Goal: Transaction & Acquisition: Book appointment/travel/reservation

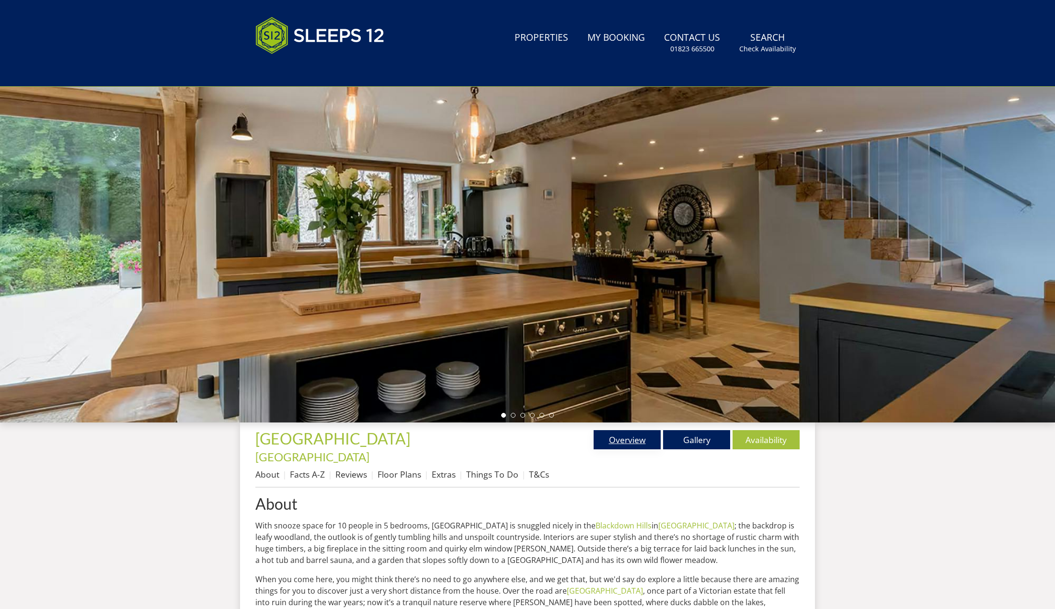
scroll to position [58, 0]
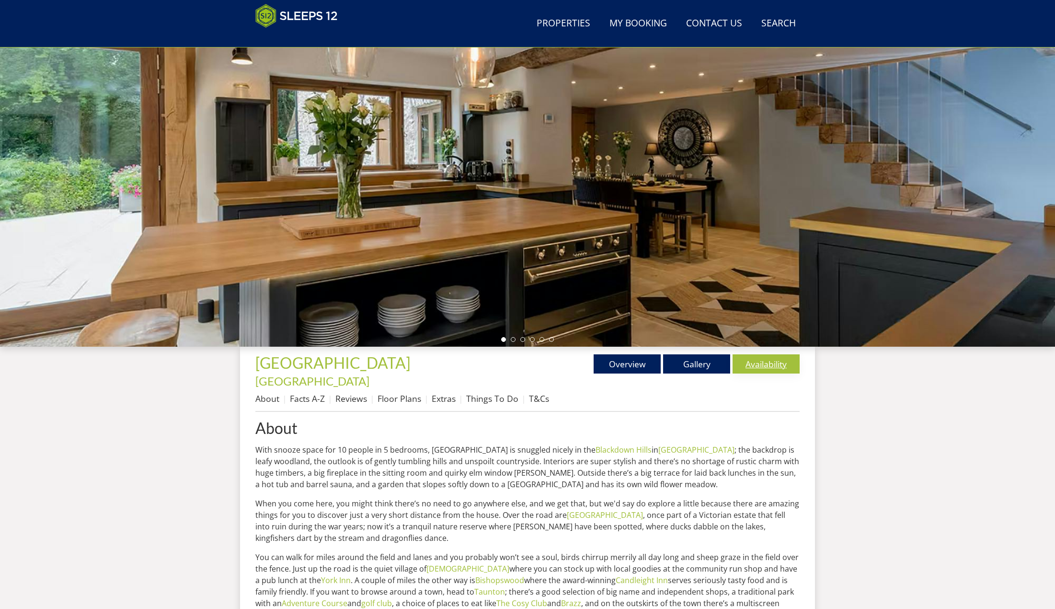
click at [759, 367] on link "Availability" at bounding box center [766, 363] width 67 height 19
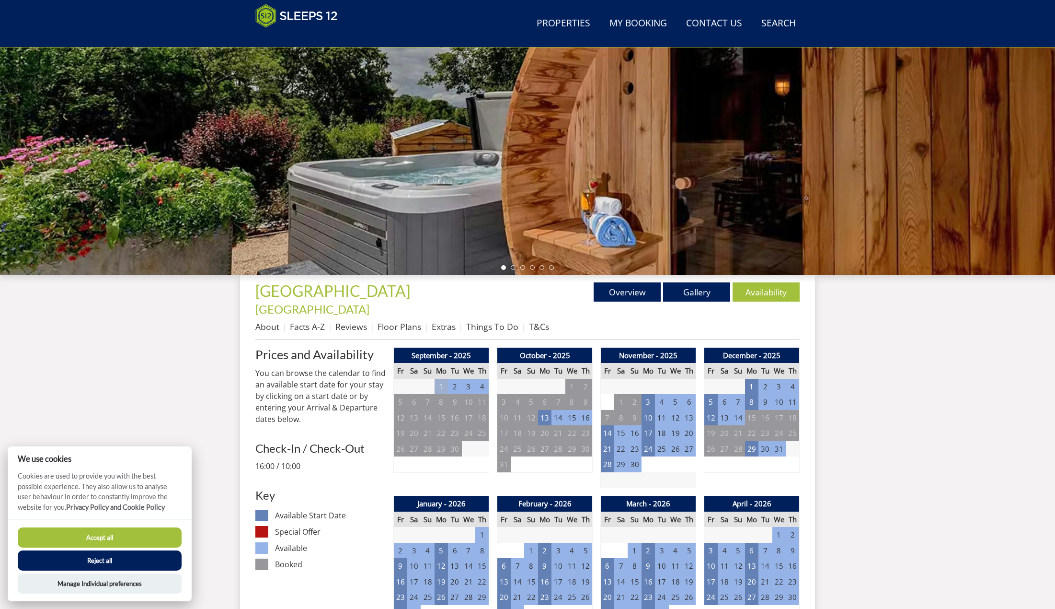
scroll to position [164, 0]
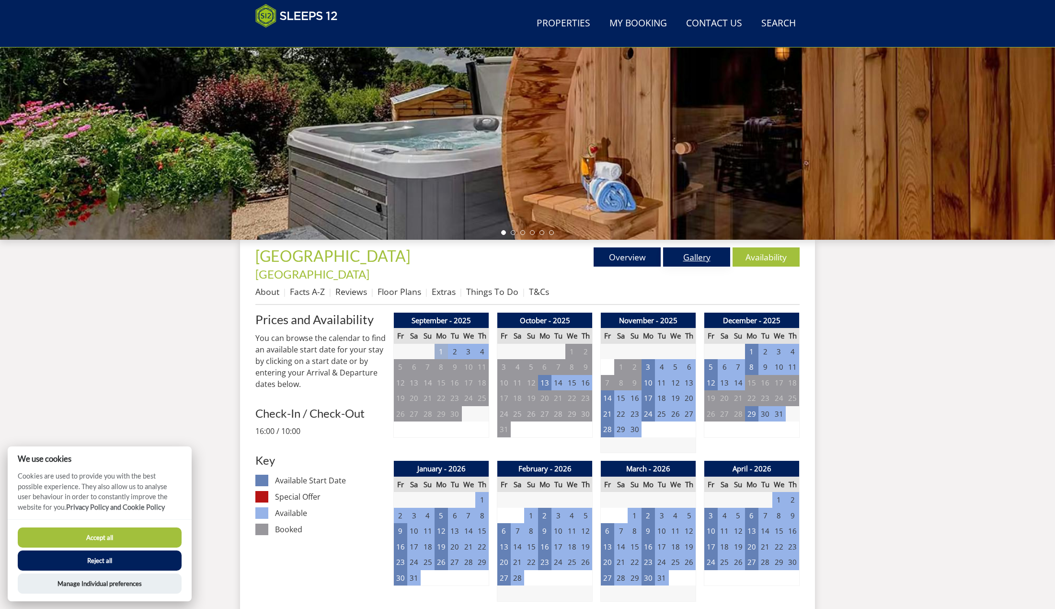
click at [681, 260] on link "Gallery" at bounding box center [696, 256] width 67 height 19
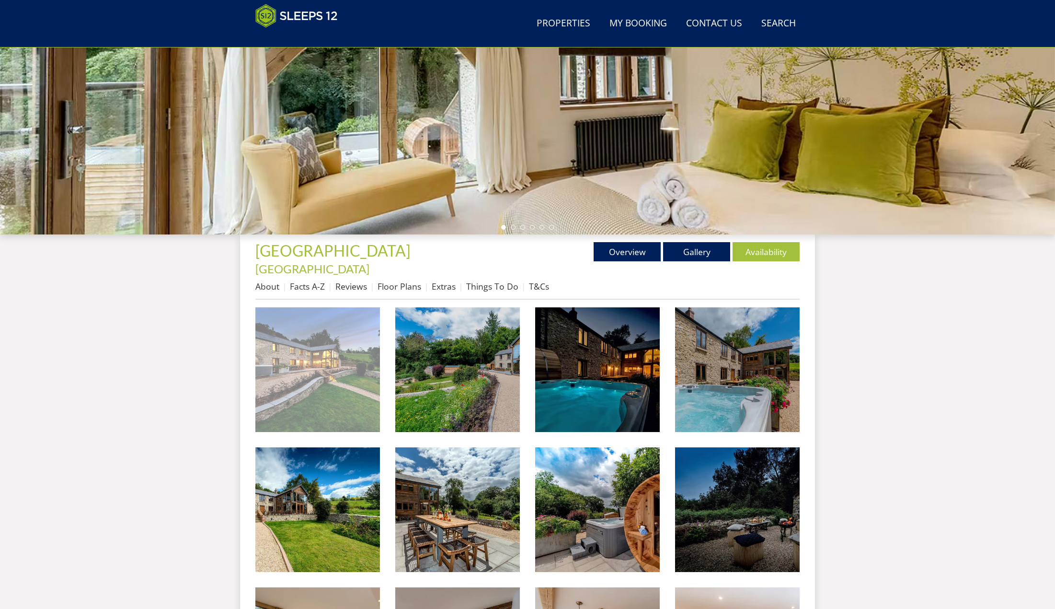
scroll to position [201, 0]
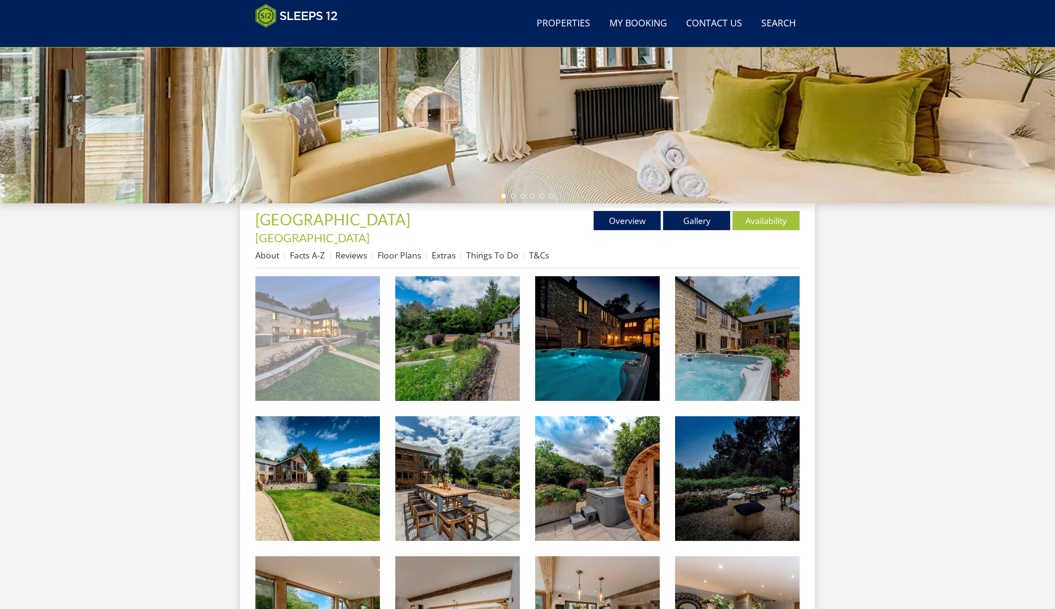
click at [335, 331] on img at bounding box center [317, 338] width 125 height 125
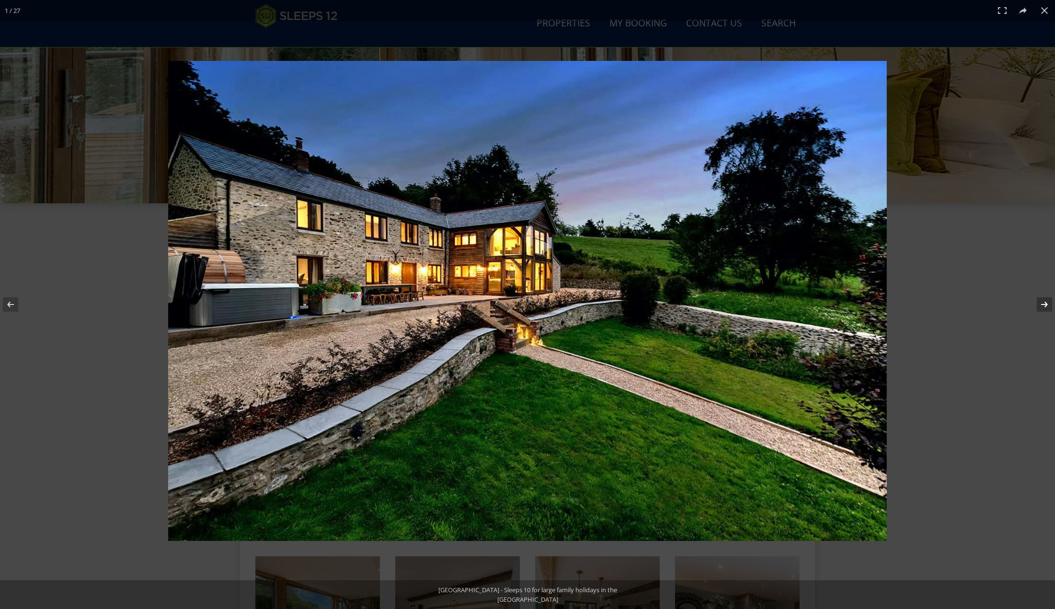
click at [1044, 302] on button at bounding box center [1039, 304] width 34 height 48
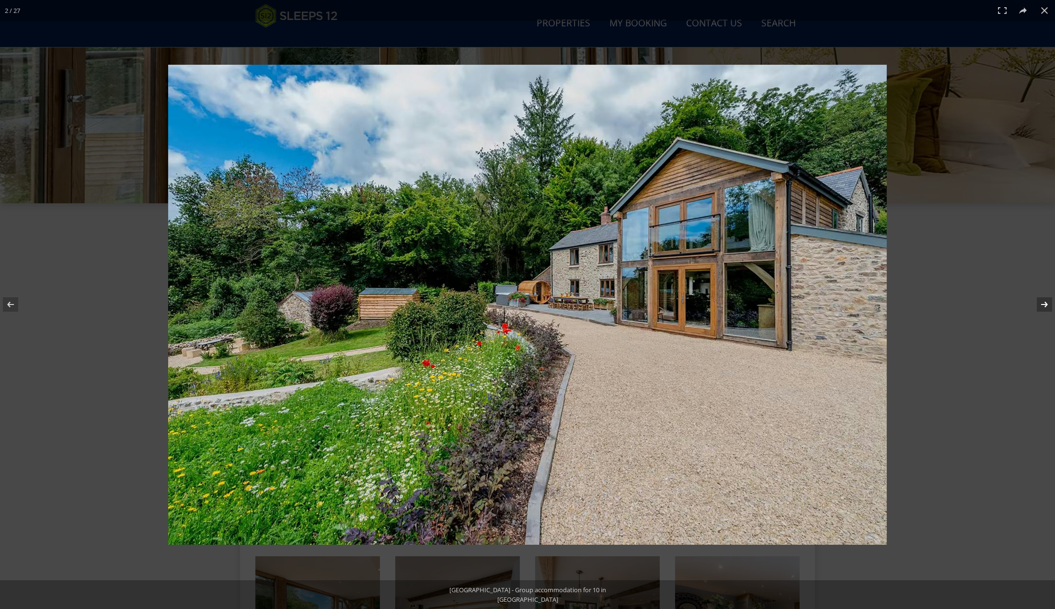
click at [1044, 303] on button at bounding box center [1039, 304] width 34 height 48
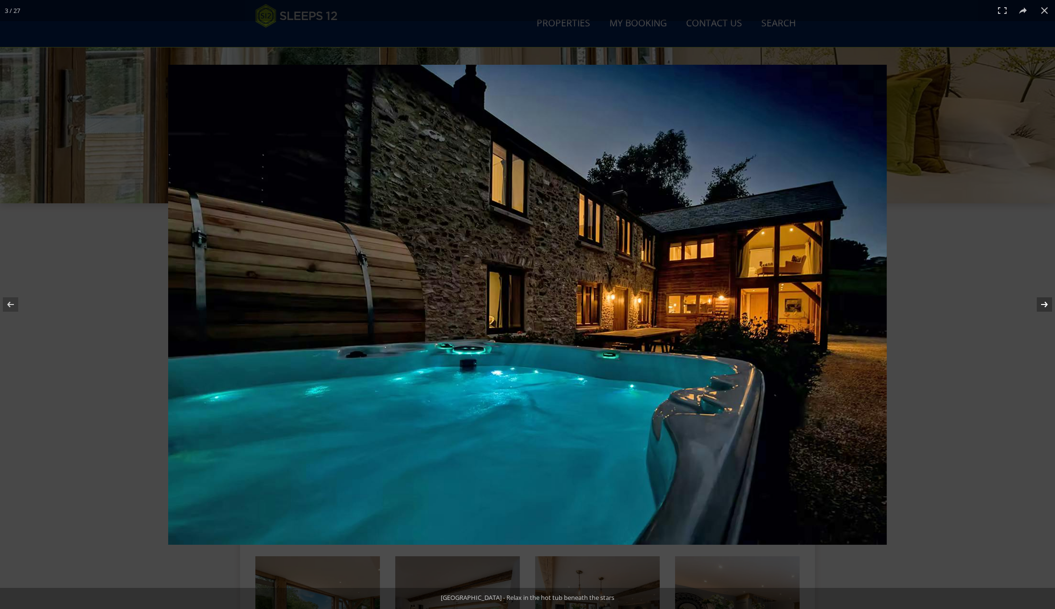
click at [1045, 303] on button at bounding box center [1039, 304] width 34 height 48
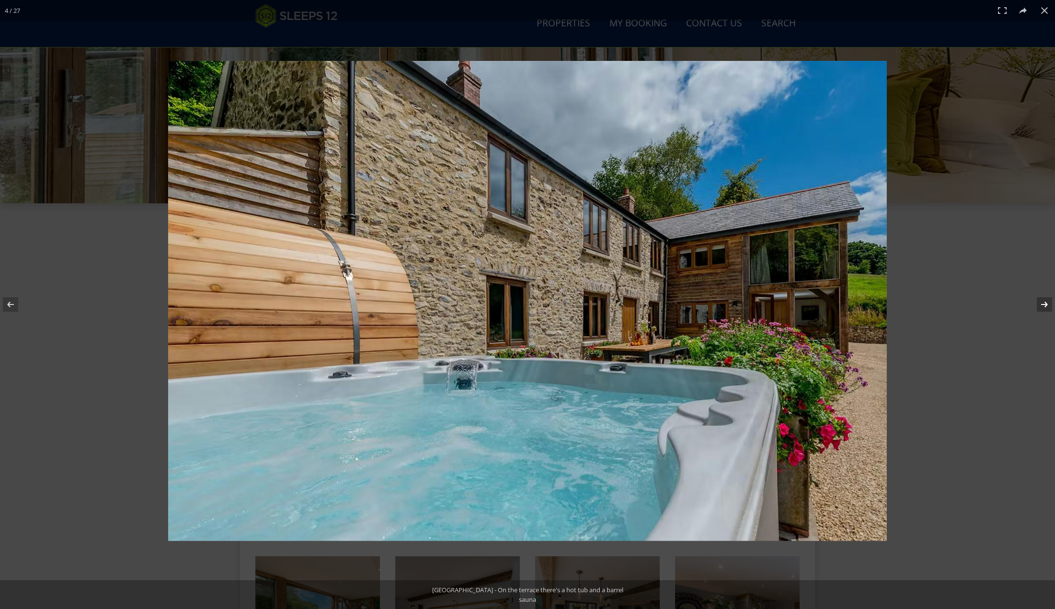
click at [1045, 303] on button at bounding box center [1039, 304] width 34 height 48
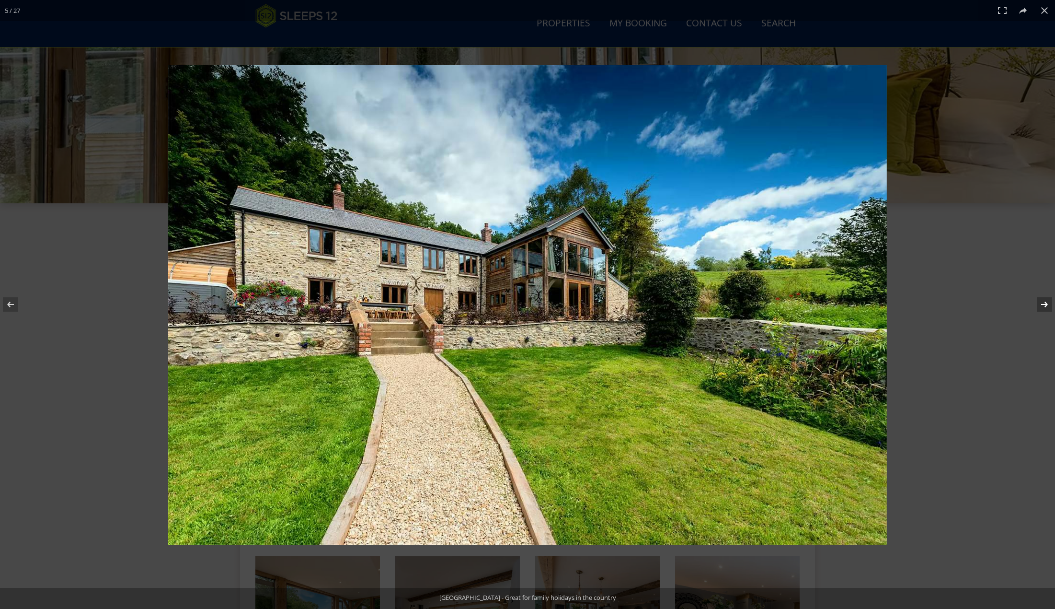
click at [1045, 303] on button at bounding box center [1039, 304] width 34 height 48
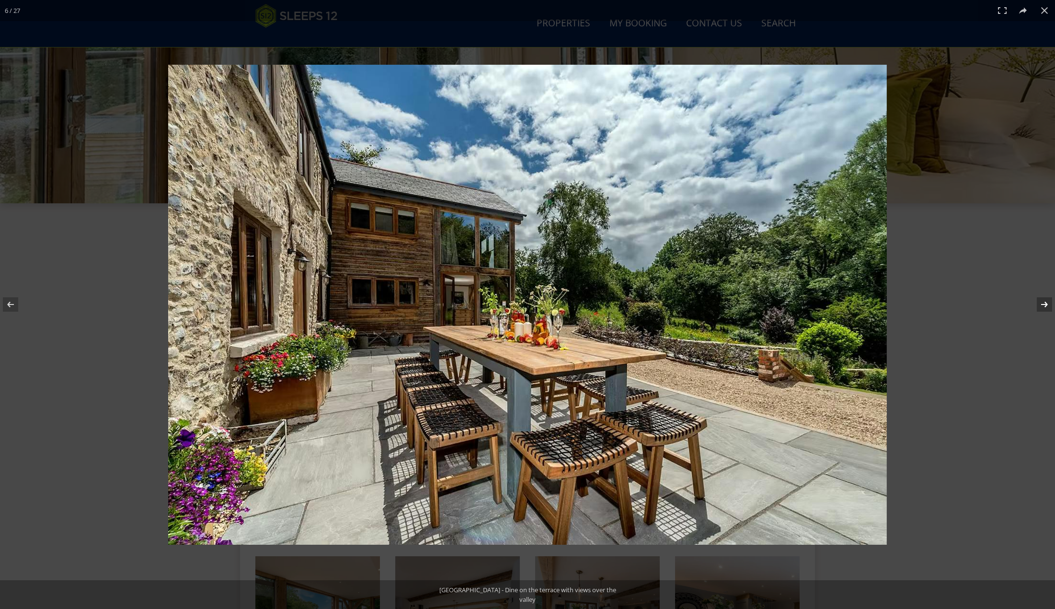
click at [1045, 303] on button at bounding box center [1039, 304] width 34 height 48
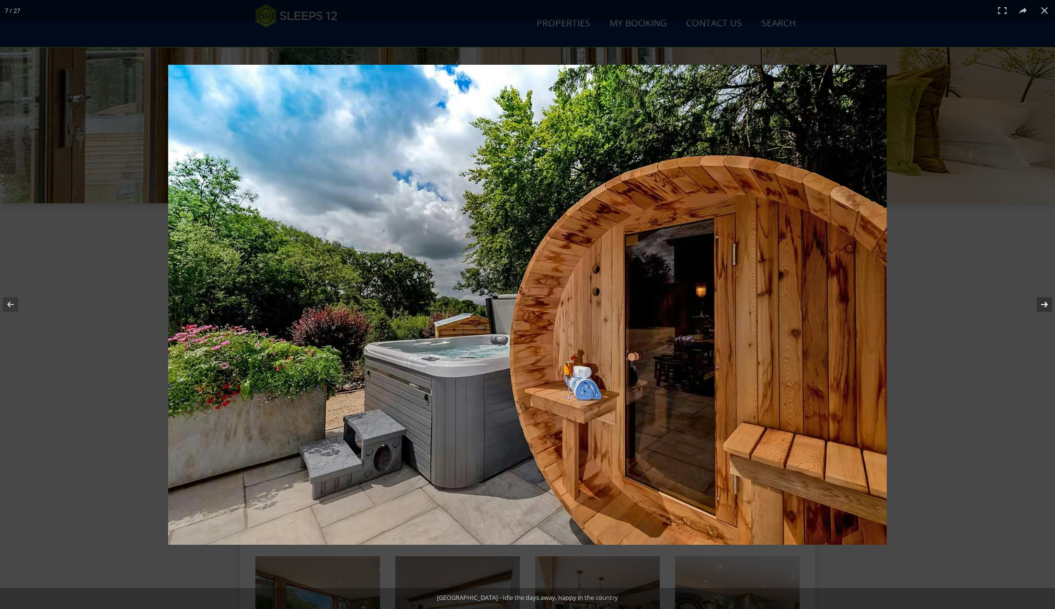
click at [1045, 303] on button at bounding box center [1039, 304] width 34 height 48
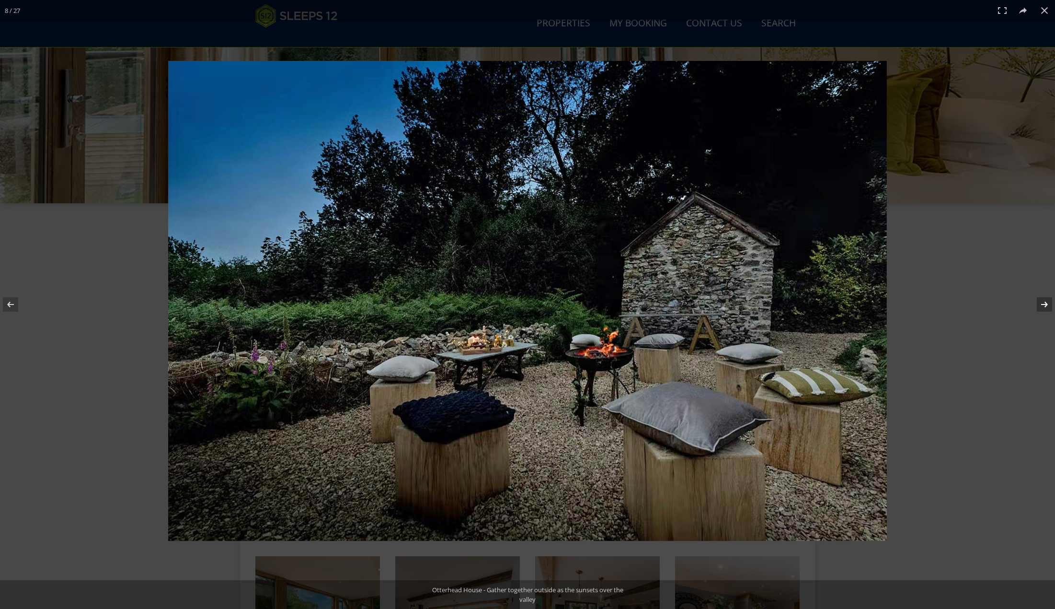
click at [1045, 303] on button at bounding box center [1039, 304] width 34 height 48
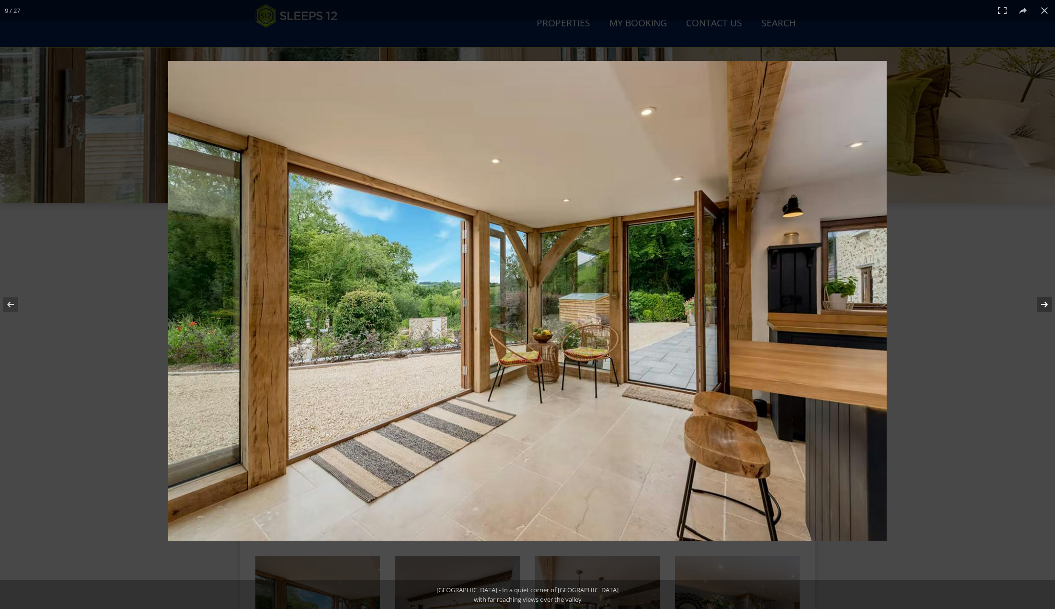
click at [1045, 303] on button at bounding box center [1039, 304] width 34 height 48
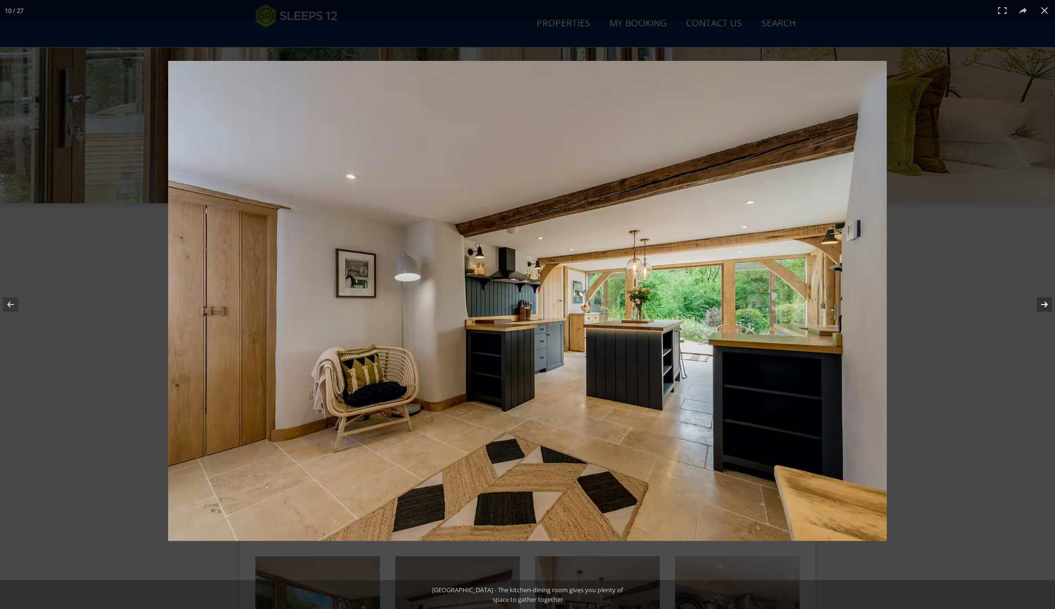
click at [1045, 303] on button at bounding box center [1039, 304] width 34 height 48
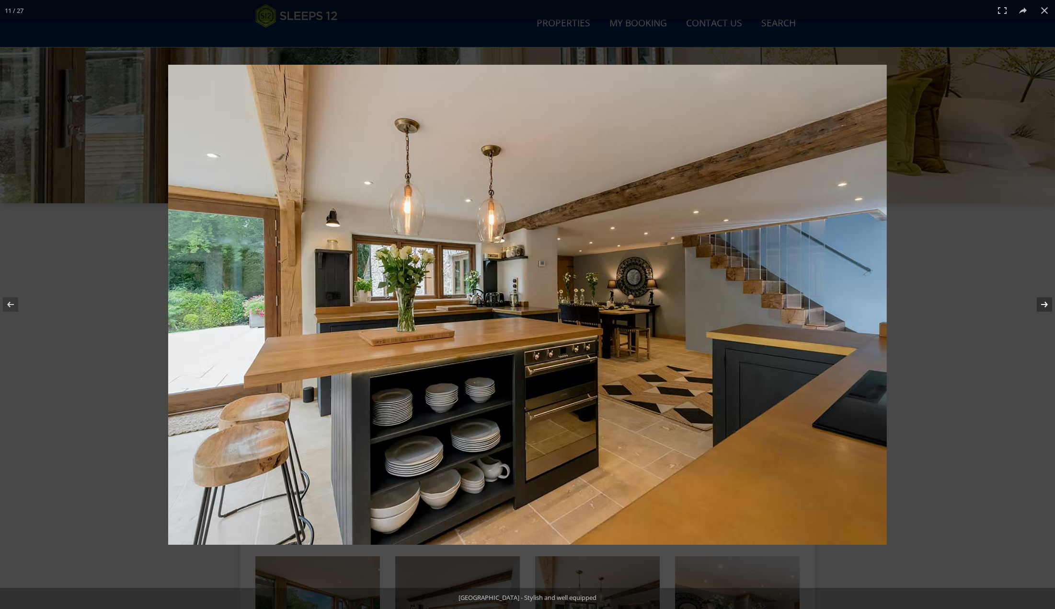
click at [1045, 303] on button at bounding box center [1039, 304] width 34 height 48
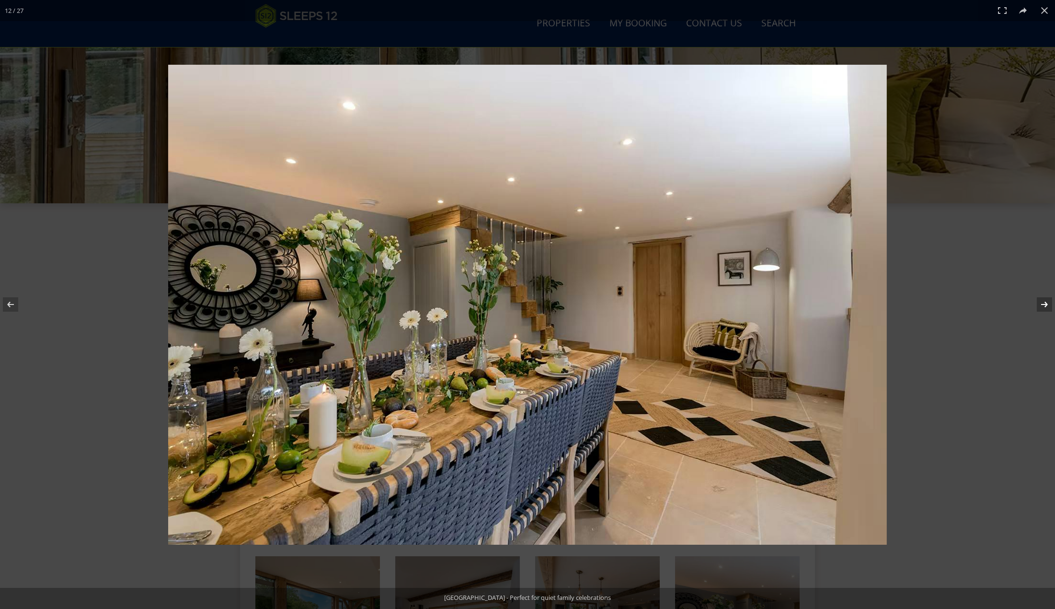
click at [1045, 303] on button at bounding box center [1039, 304] width 34 height 48
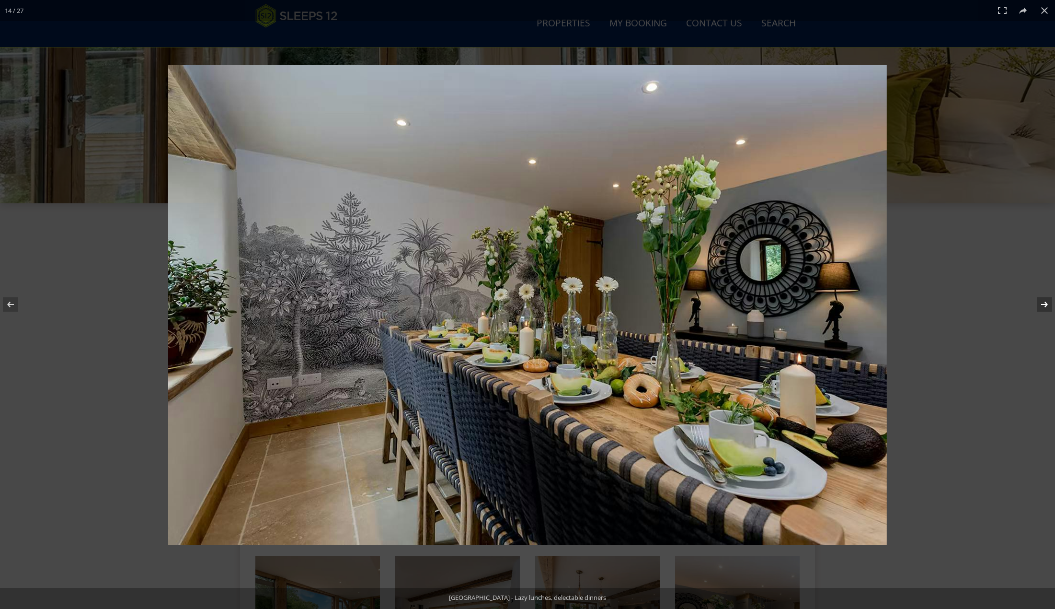
click at [1045, 303] on button at bounding box center [1039, 304] width 34 height 48
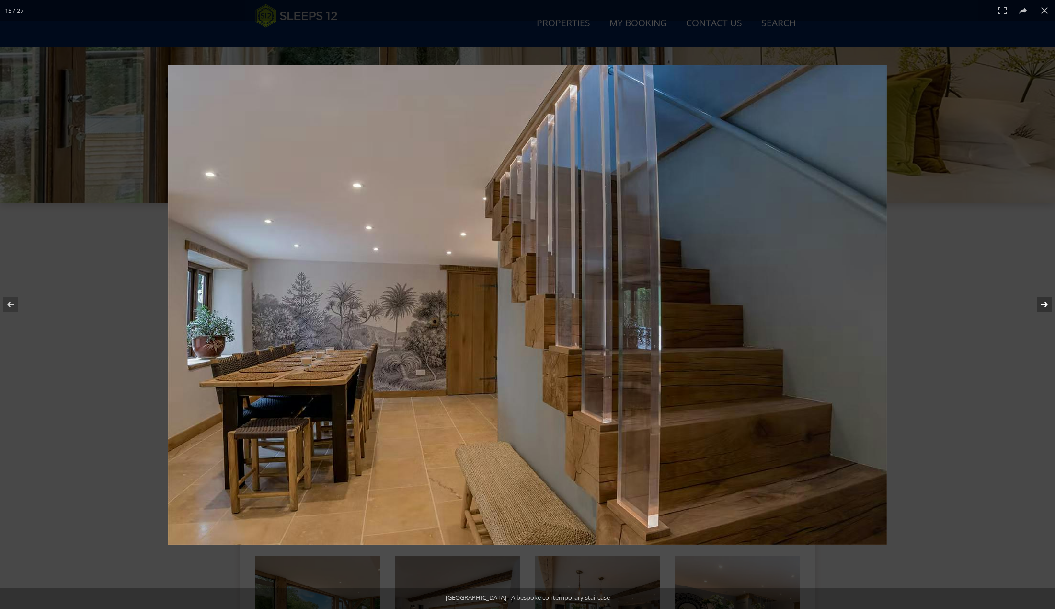
click at [1045, 303] on button at bounding box center [1039, 304] width 34 height 48
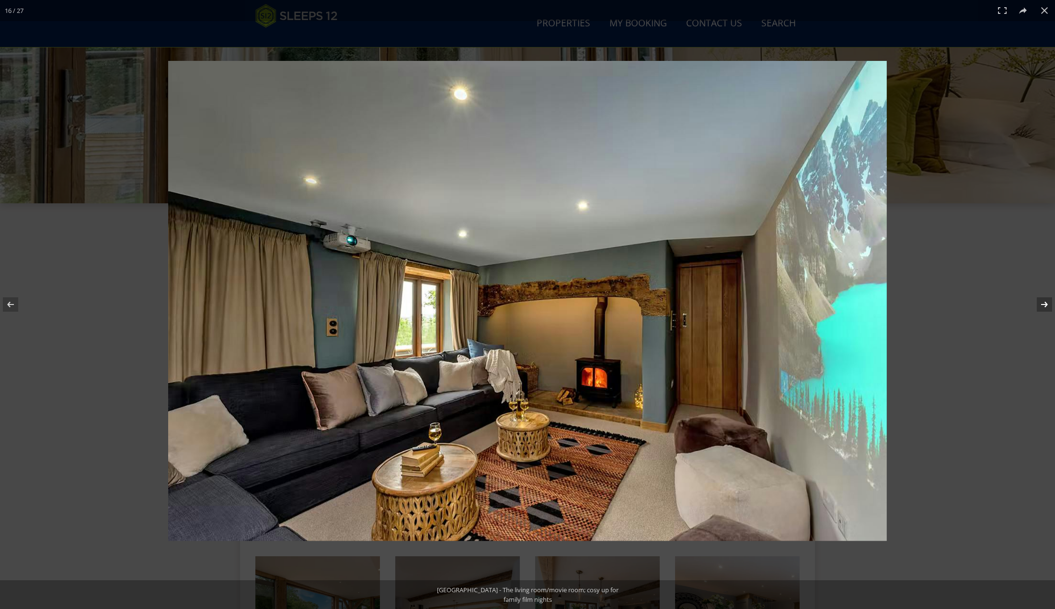
click at [1045, 303] on button at bounding box center [1039, 304] width 34 height 48
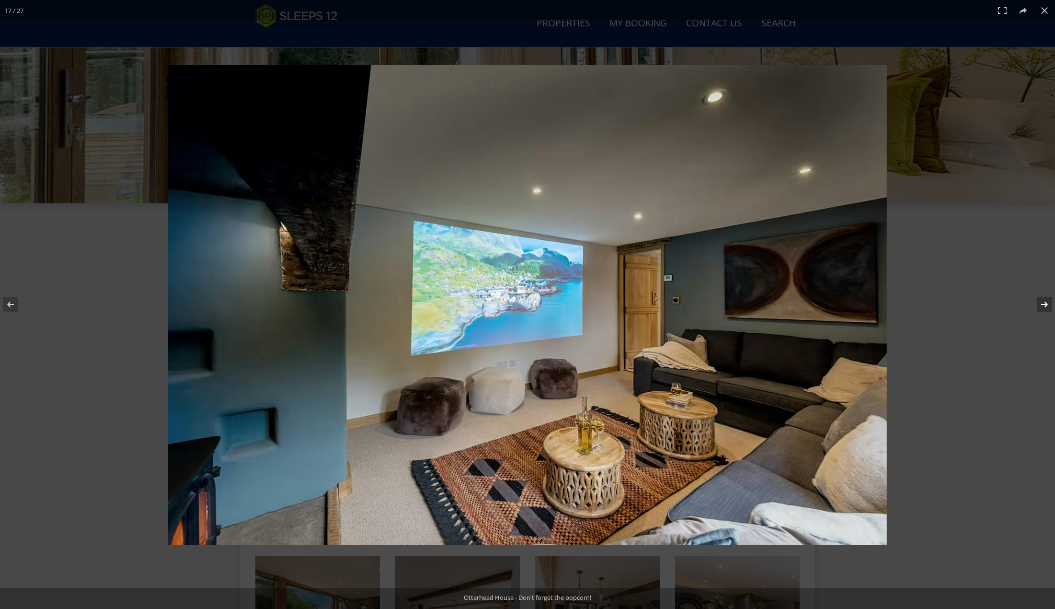
click at [1045, 303] on button at bounding box center [1039, 304] width 34 height 48
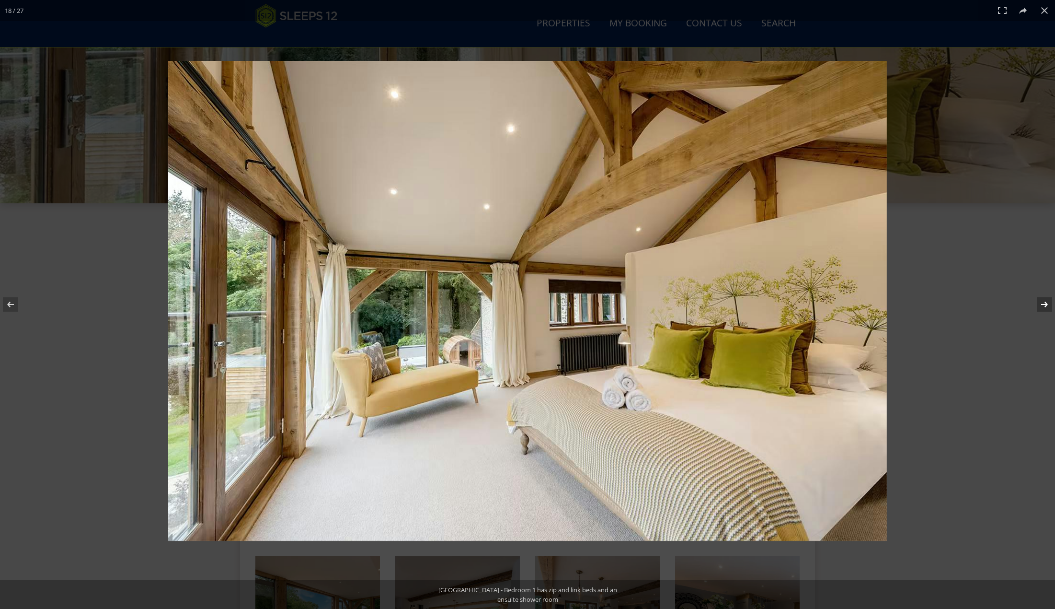
click at [1045, 303] on button at bounding box center [1039, 304] width 34 height 48
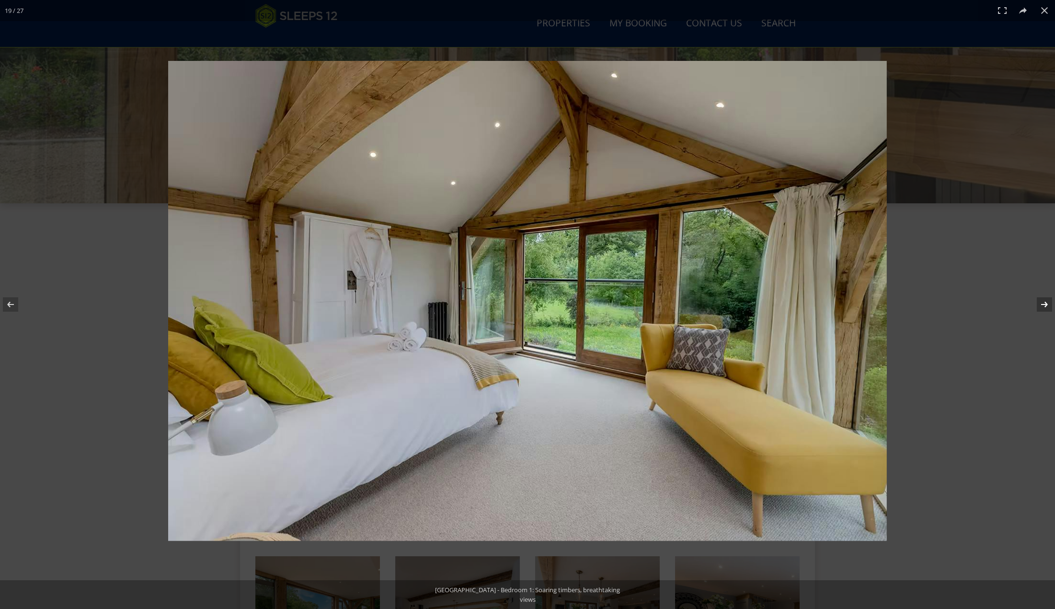
click at [1045, 303] on button at bounding box center [1039, 304] width 34 height 48
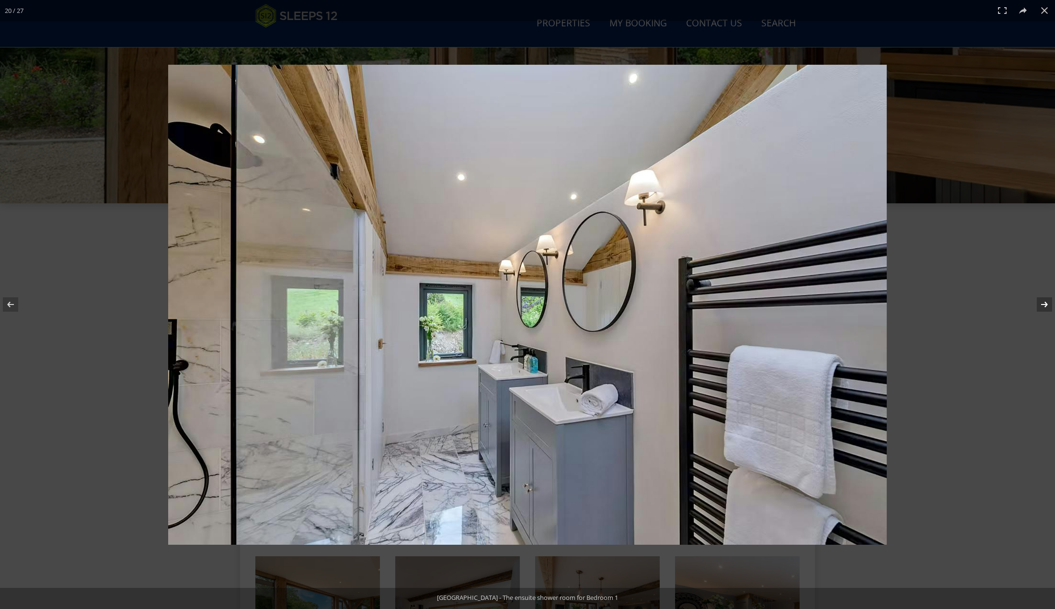
click at [1045, 303] on button at bounding box center [1039, 304] width 34 height 48
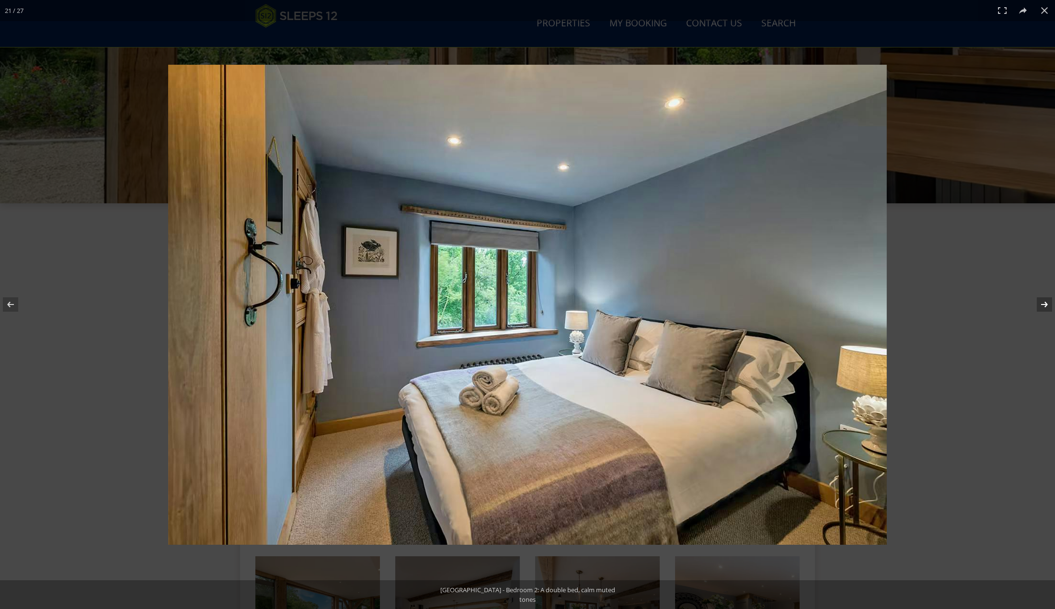
click at [1045, 303] on button at bounding box center [1039, 304] width 34 height 48
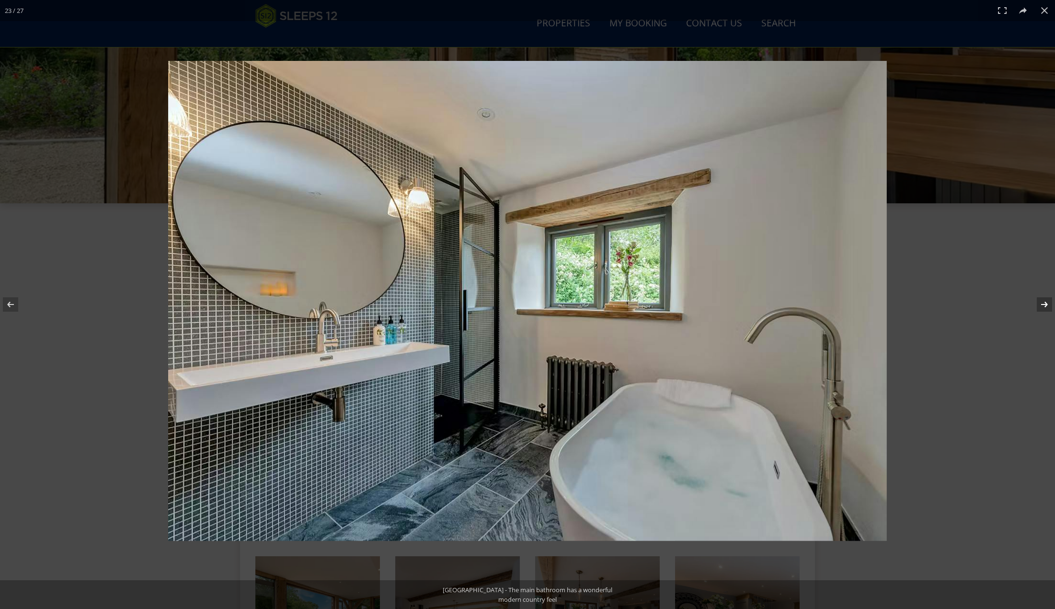
click at [1045, 303] on button at bounding box center [1039, 304] width 34 height 48
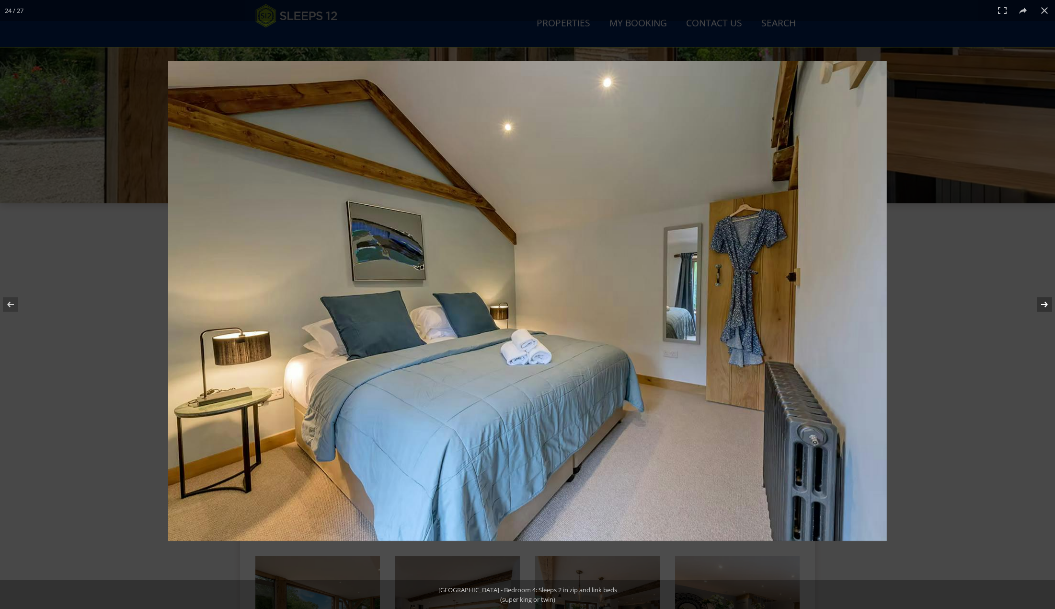
click at [1045, 303] on button at bounding box center [1039, 304] width 34 height 48
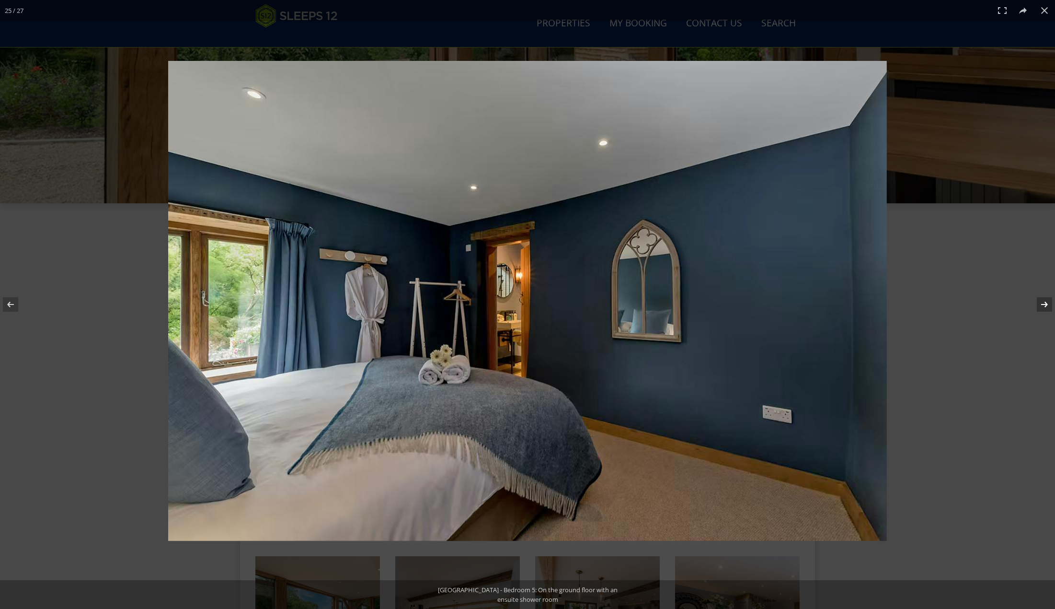
click at [1045, 303] on button at bounding box center [1039, 304] width 34 height 48
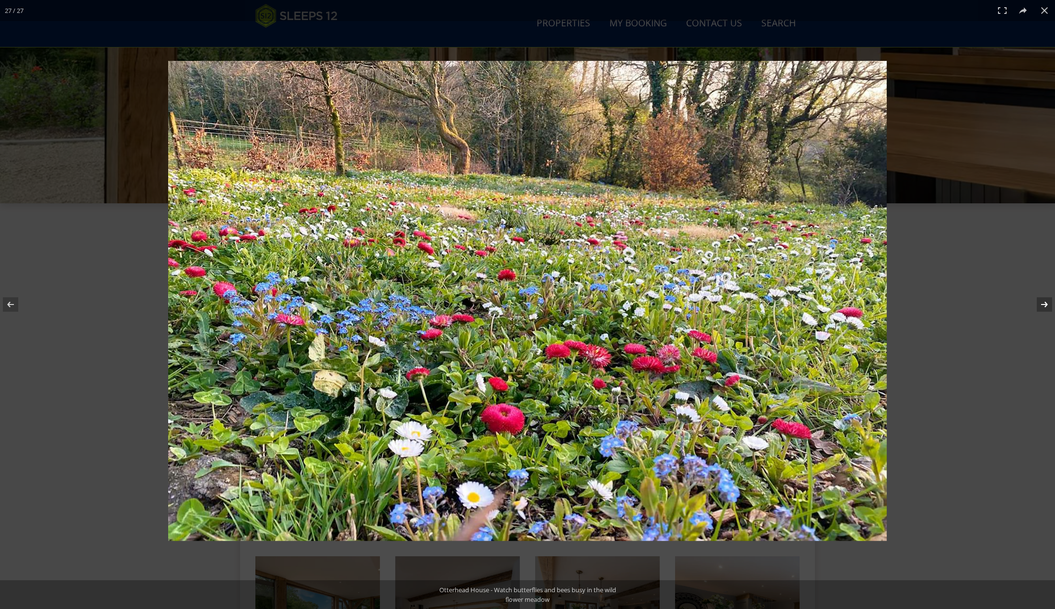
click at [1045, 303] on button at bounding box center [1039, 304] width 34 height 48
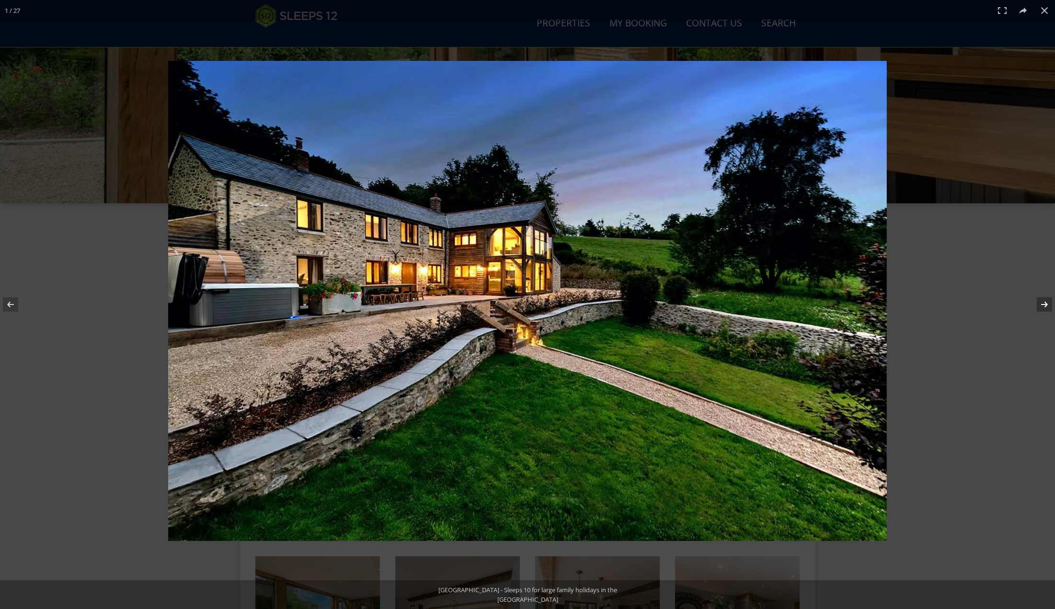
click at [1045, 303] on button at bounding box center [1039, 304] width 34 height 48
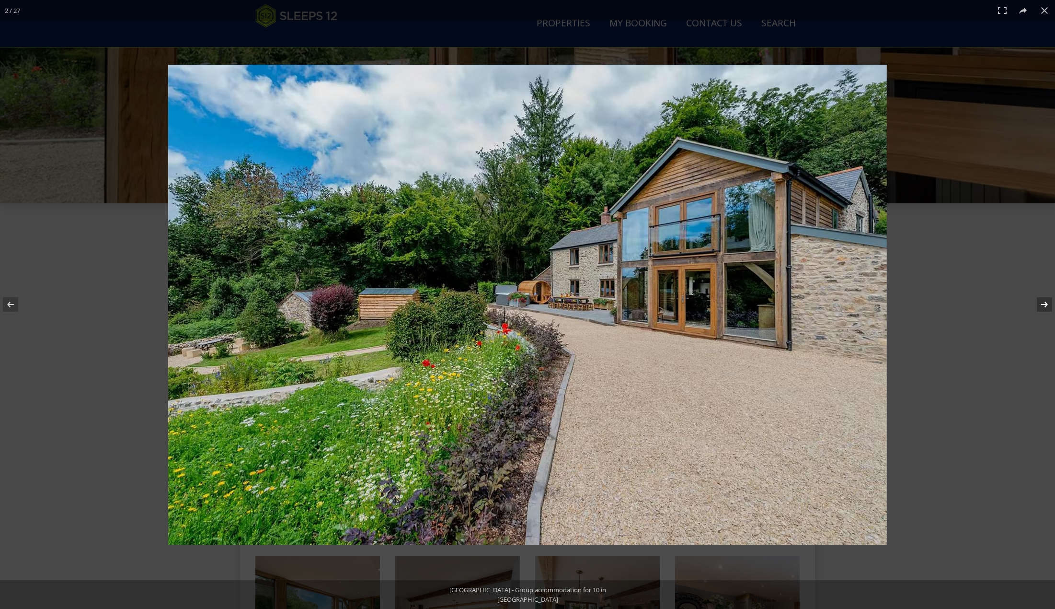
click at [1045, 303] on button at bounding box center [1039, 304] width 34 height 48
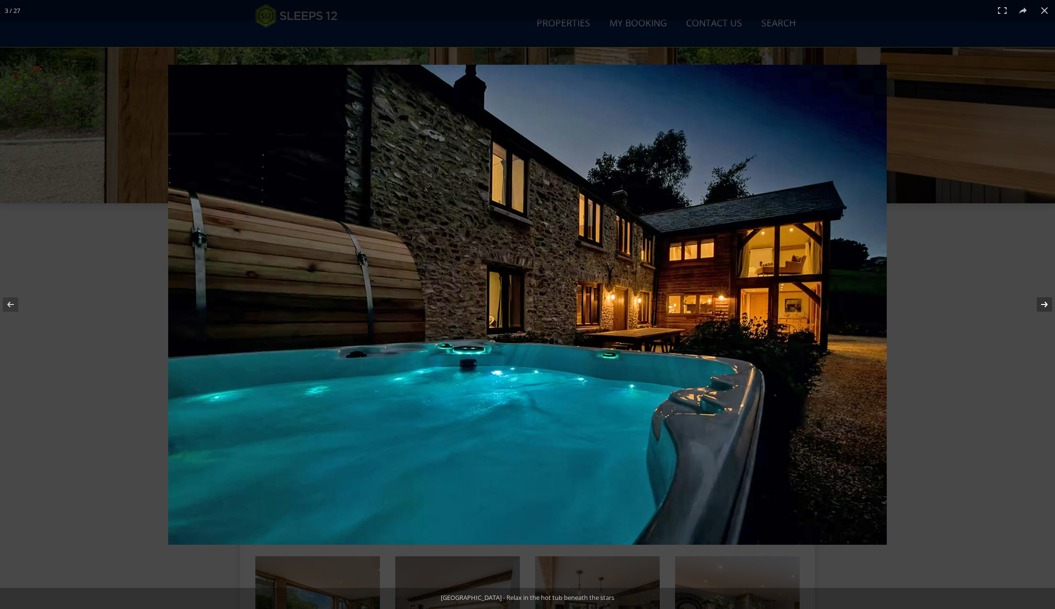
click at [1045, 303] on button at bounding box center [1039, 304] width 34 height 48
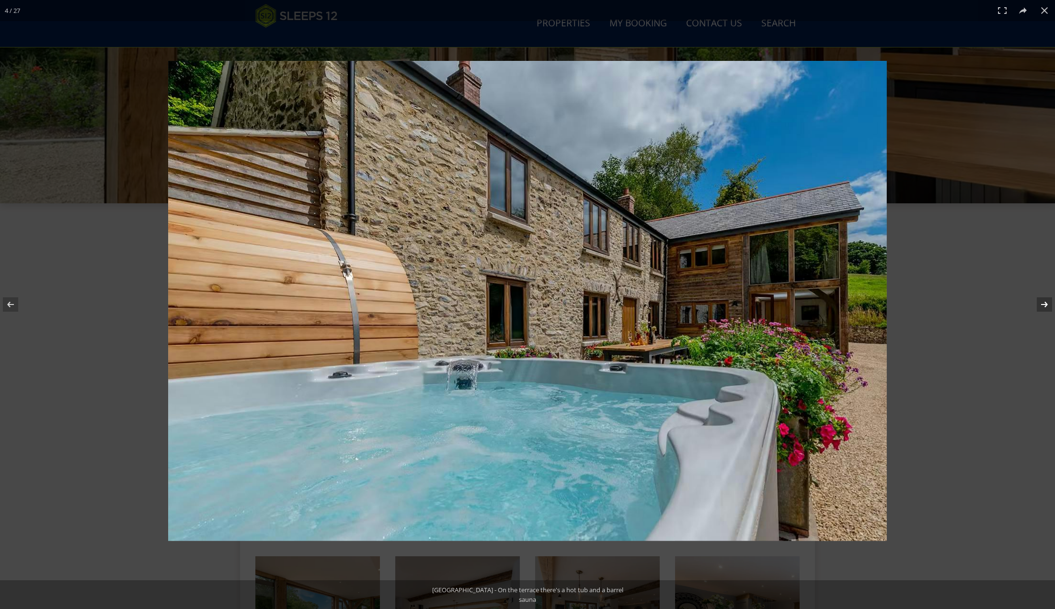
click at [1045, 303] on button at bounding box center [1039, 304] width 34 height 48
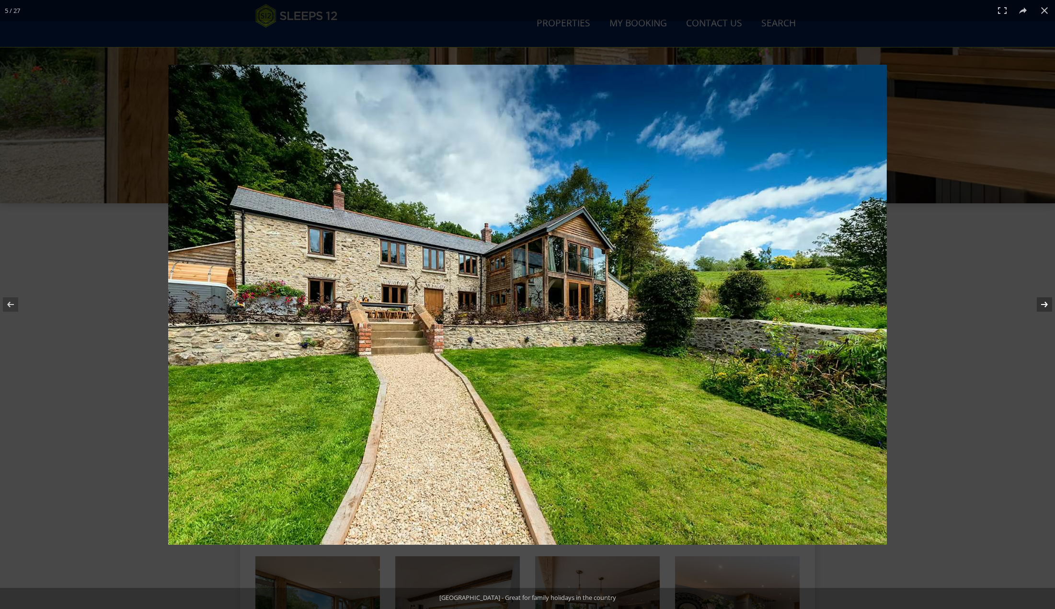
click at [1045, 303] on button at bounding box center [1039, 304] width 34 height 48
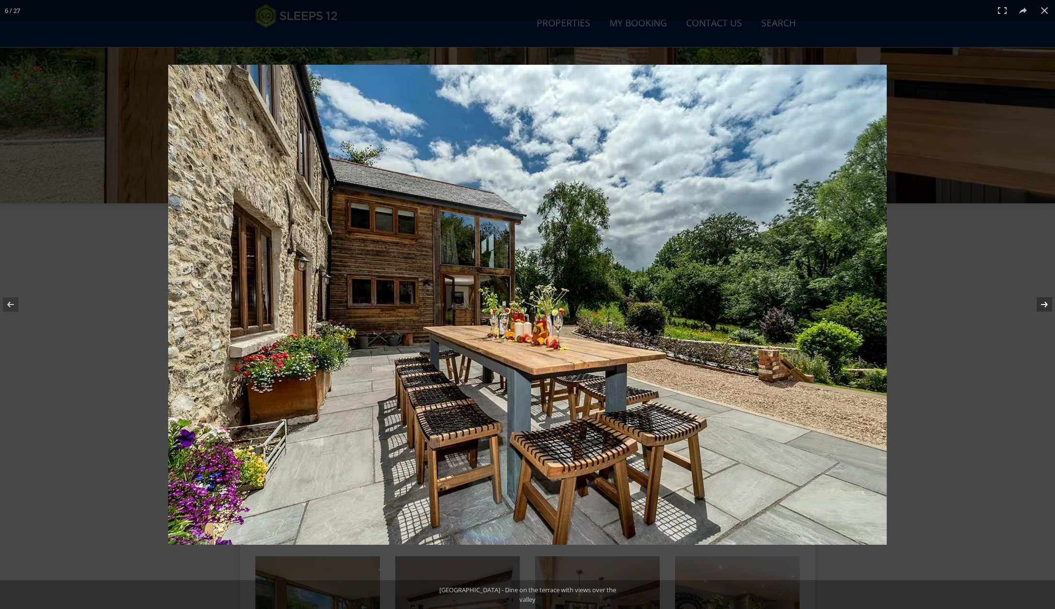
click at [1045, 302] on button at bounding box center [1039, 304] width 34 height 48
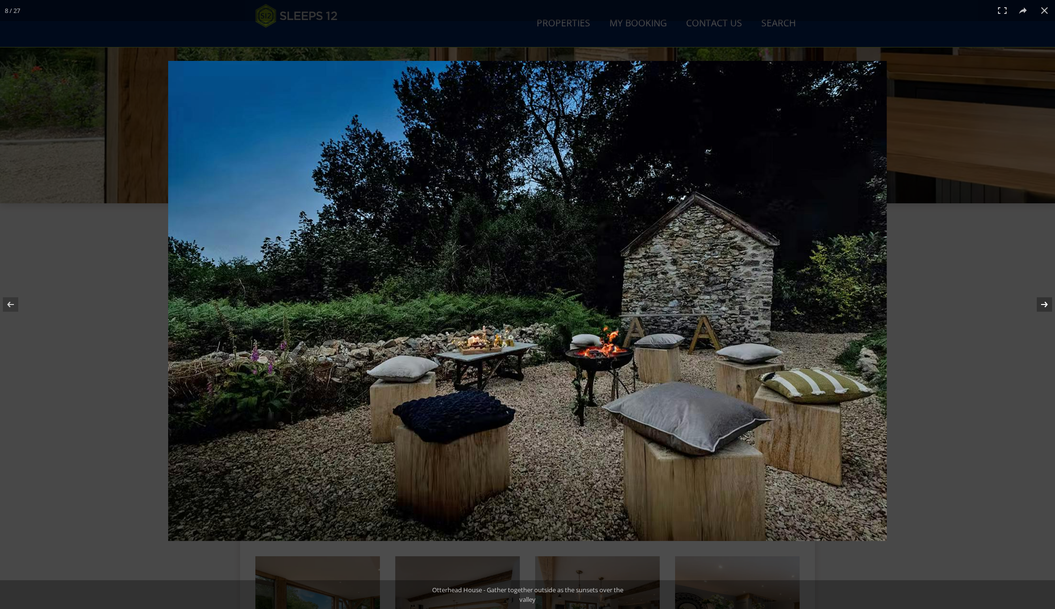
click at [1045, 302] on button at bounding box center [1039, 304] width 34 height 48
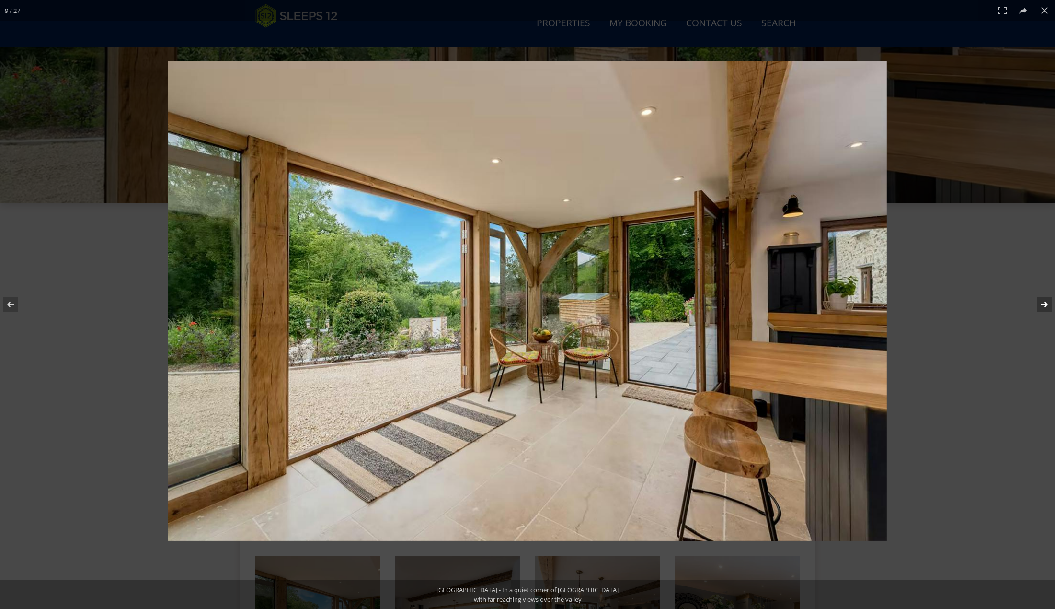
click at [1045, 302] on button at bounding box center [1039, 304] width 34 height 48
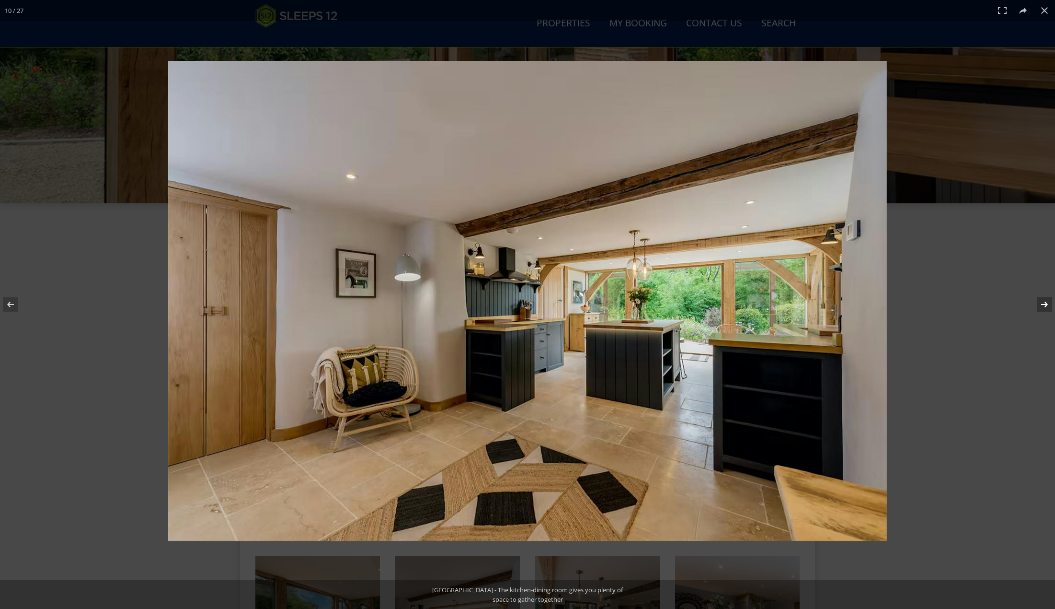
click at [1045, 302] on button at bounding box center [1039, 304] width 34 height 48
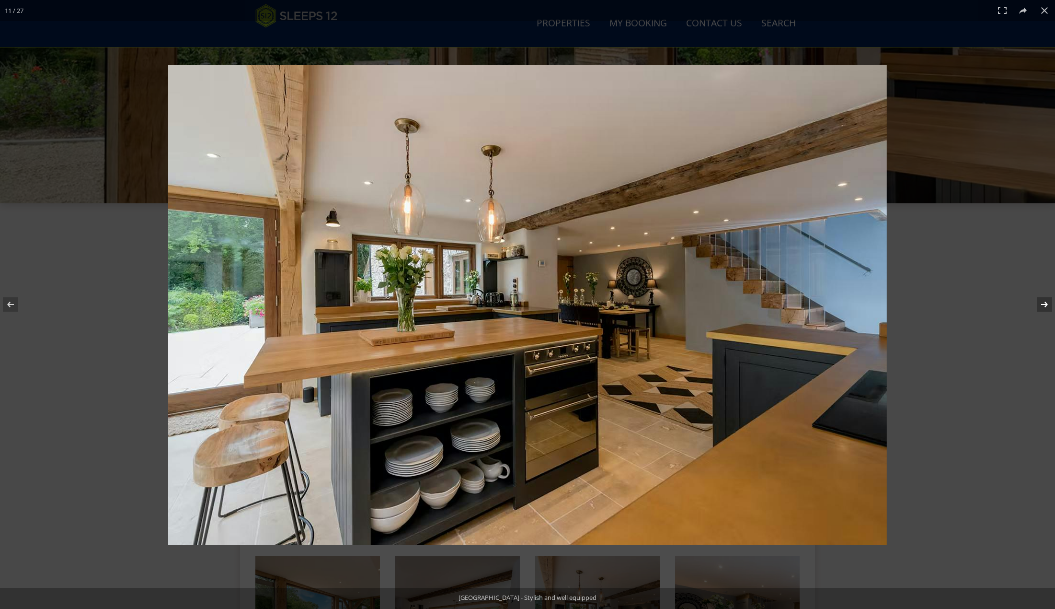
click at [1045, 302] on button at bounding box center [1039, 304] width 34 height 48
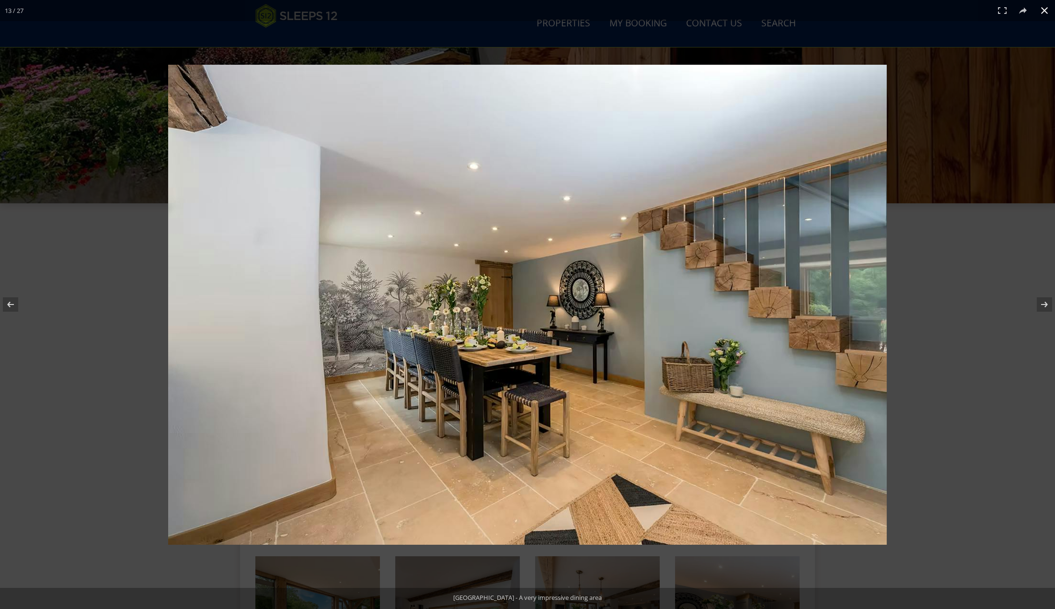
click at [353, 12] on div "13 / 27" at bounding box center [527, 10] width 1055 height 21
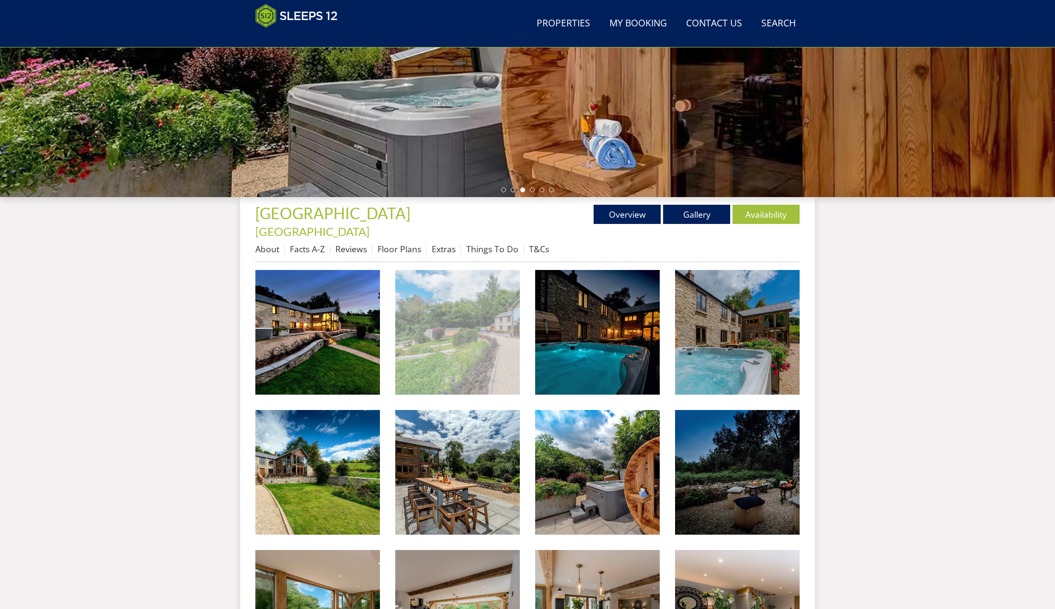
scroll to position [212, 0]
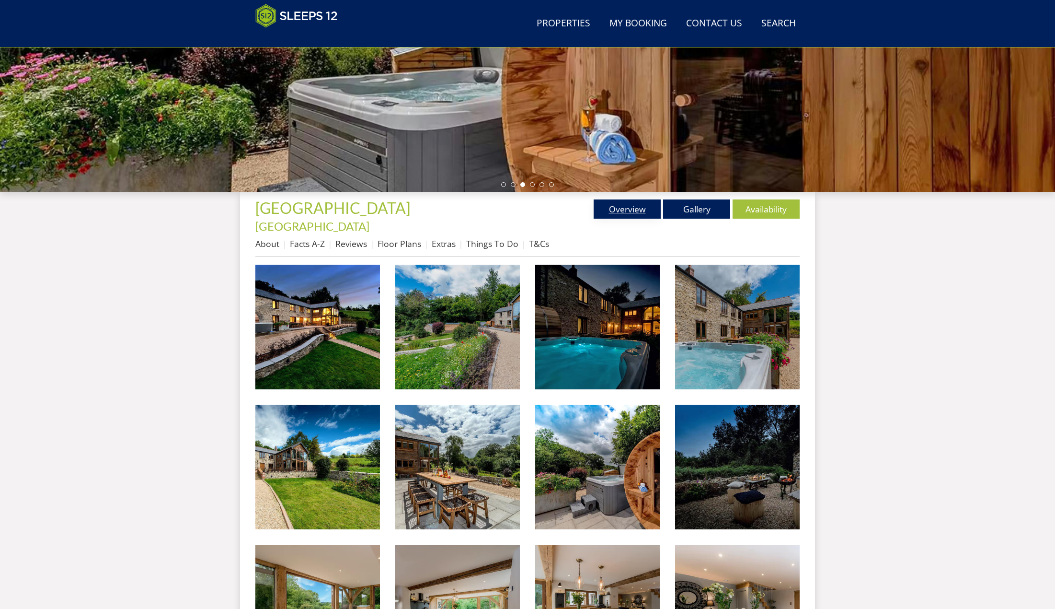
click at [612, 203] on link "Overview" at bounding box center [627, 208] width 67 height 19
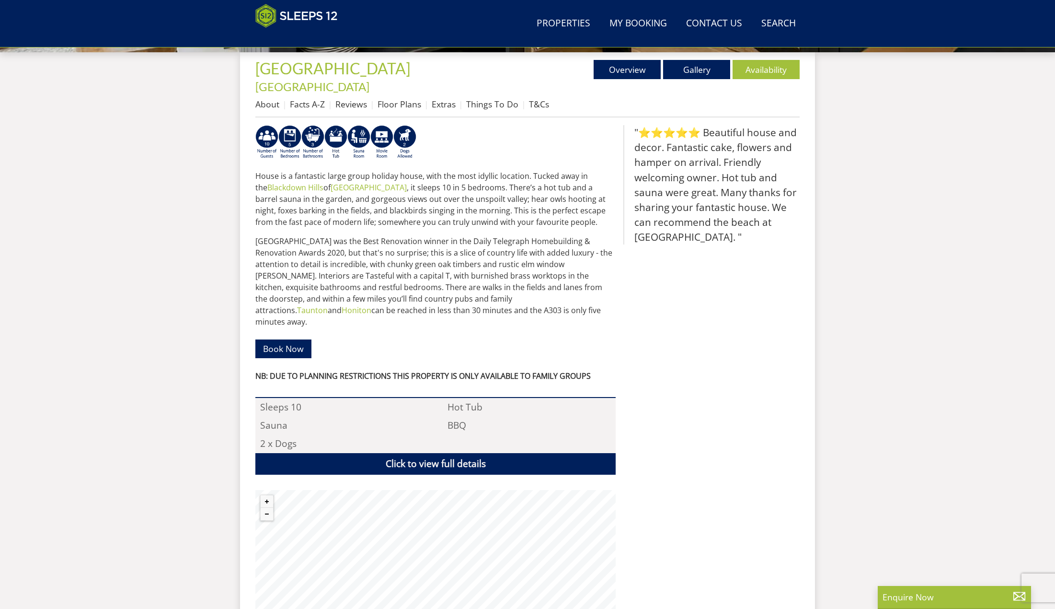
scroll to position [590, 0]
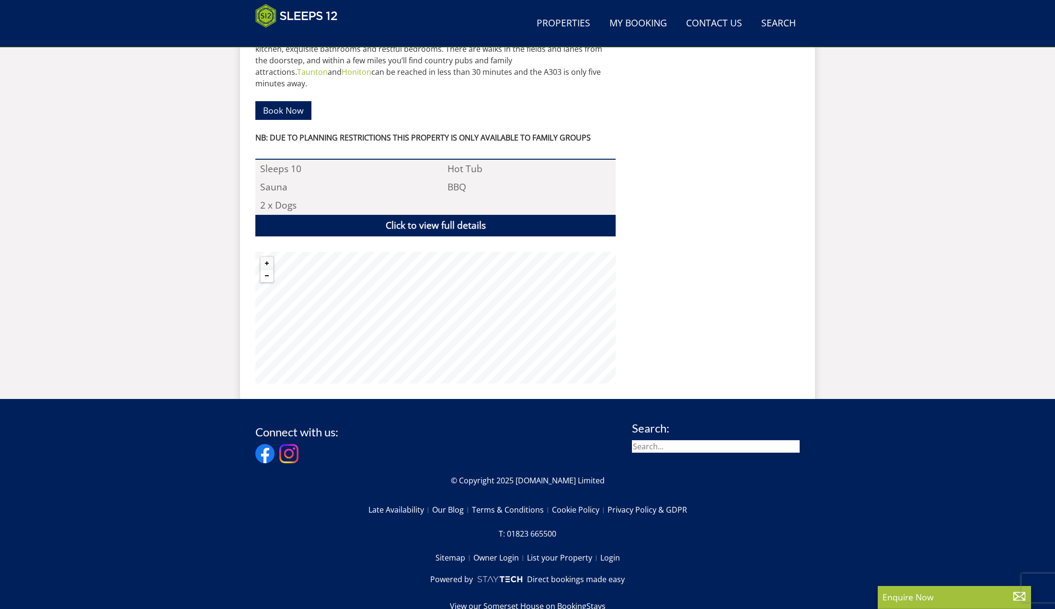
click at [262, 269] on button "Zoom out" at bounding box center [267, 275] width 12 height 12
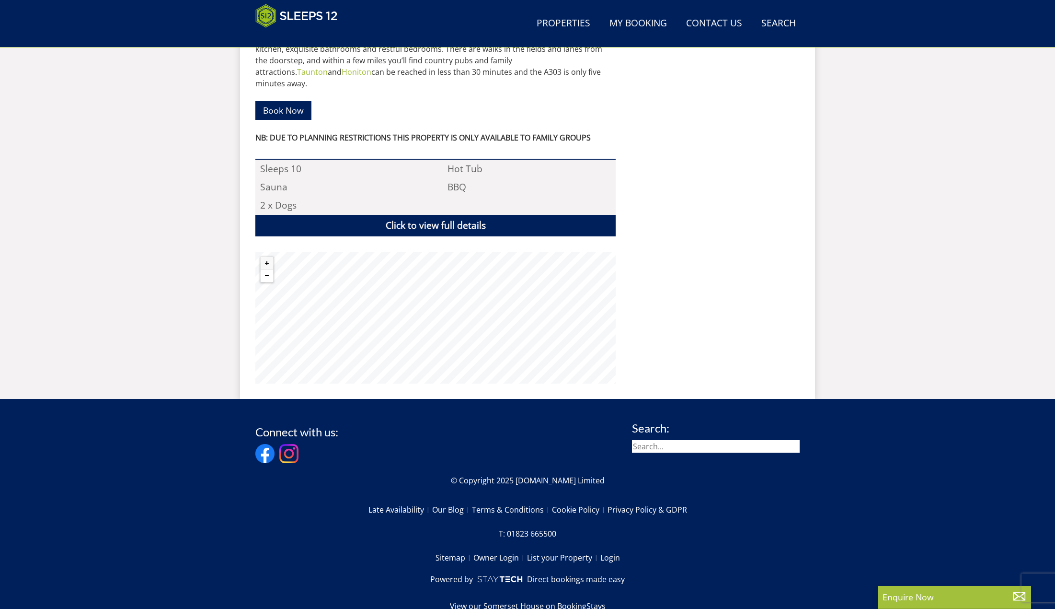
click at [262, 269] on button "Zoom out" at bounding box center [267, 275] width 12 height 12
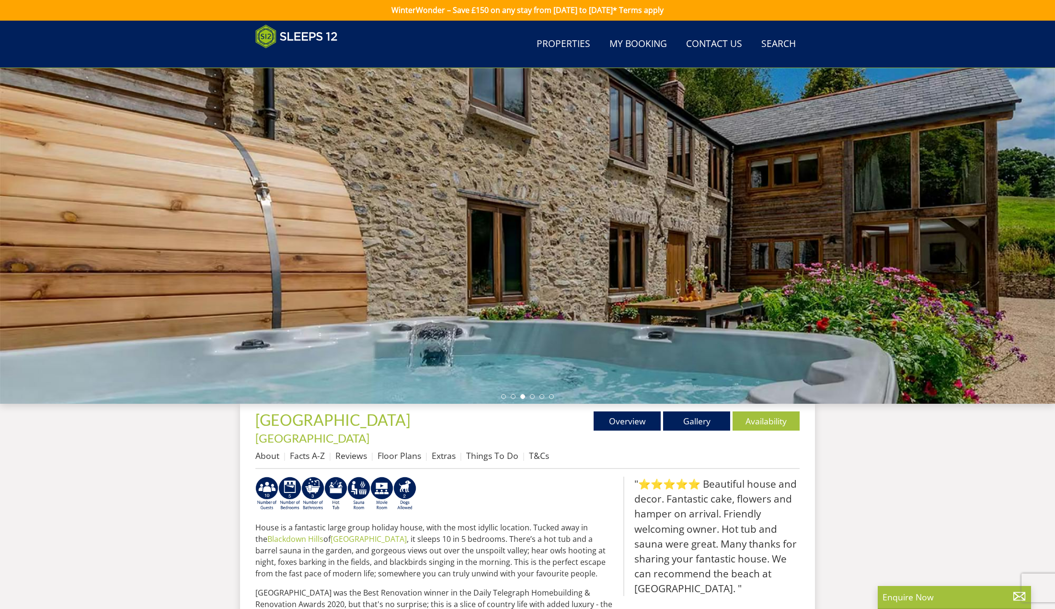
scroll to position [0, 0]
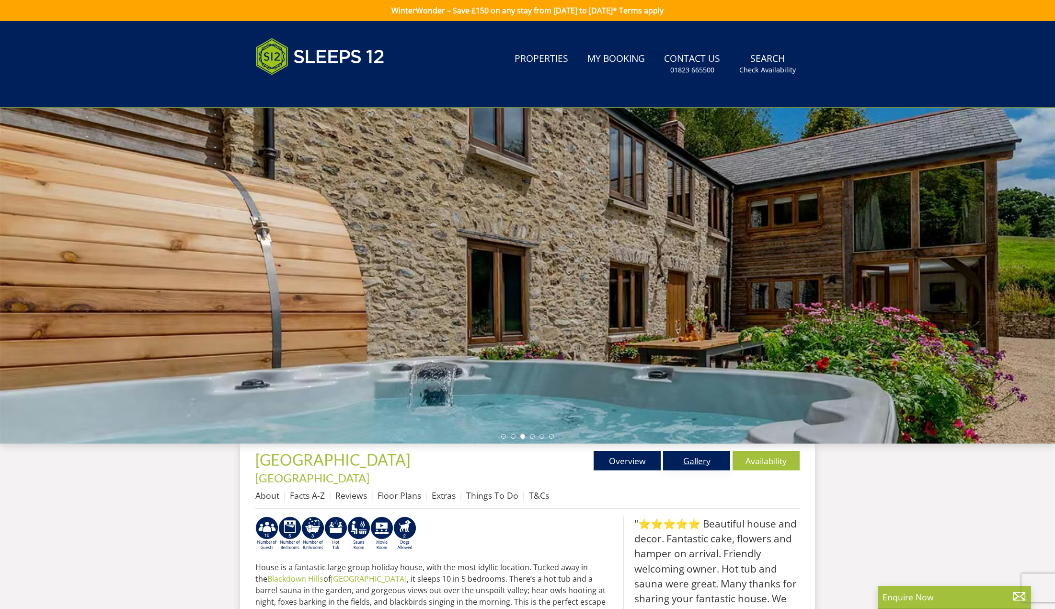
click at [704, 459] on link "Gallery" at bounding box center [696, 460] width 67 height 19
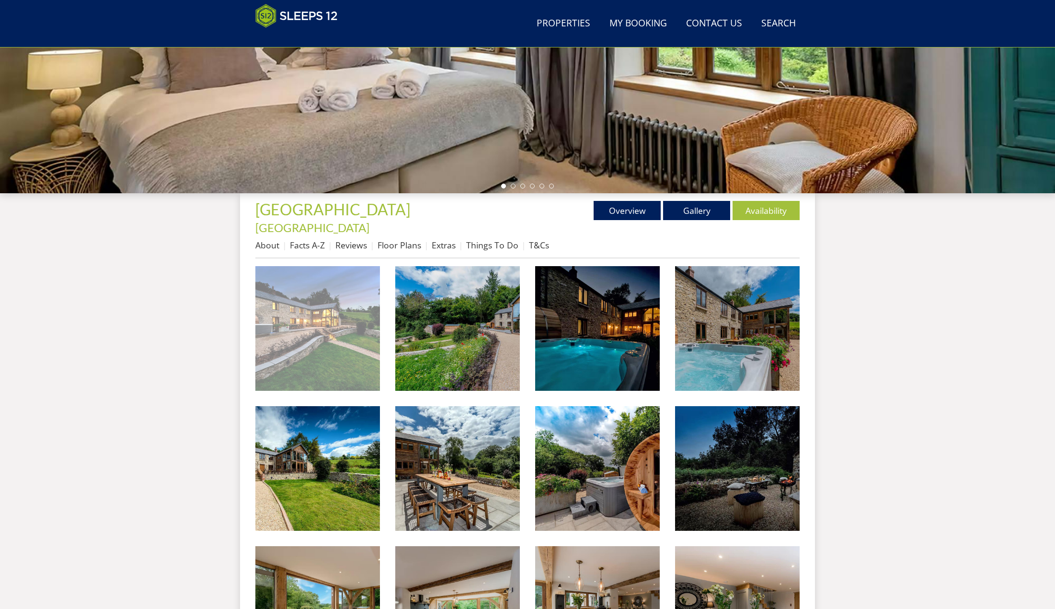
scroll to position [212, 0]
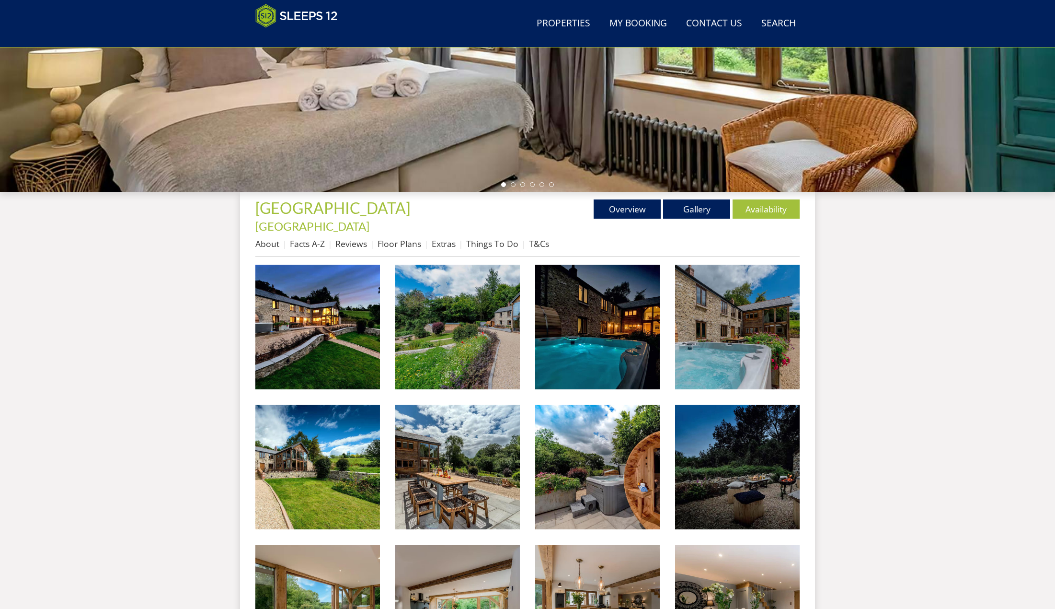
drag, startPoint x: 231, startPoint y: 296, endPoint x: 248, endPoint y: 298, distance: 17.3
click at [233, 296] on div "Search Menu Properties My Booking Contact Us [PHONE_NUMBER] Search Check Availa…" at bounding box center [527, 580] width 1055 height 1542
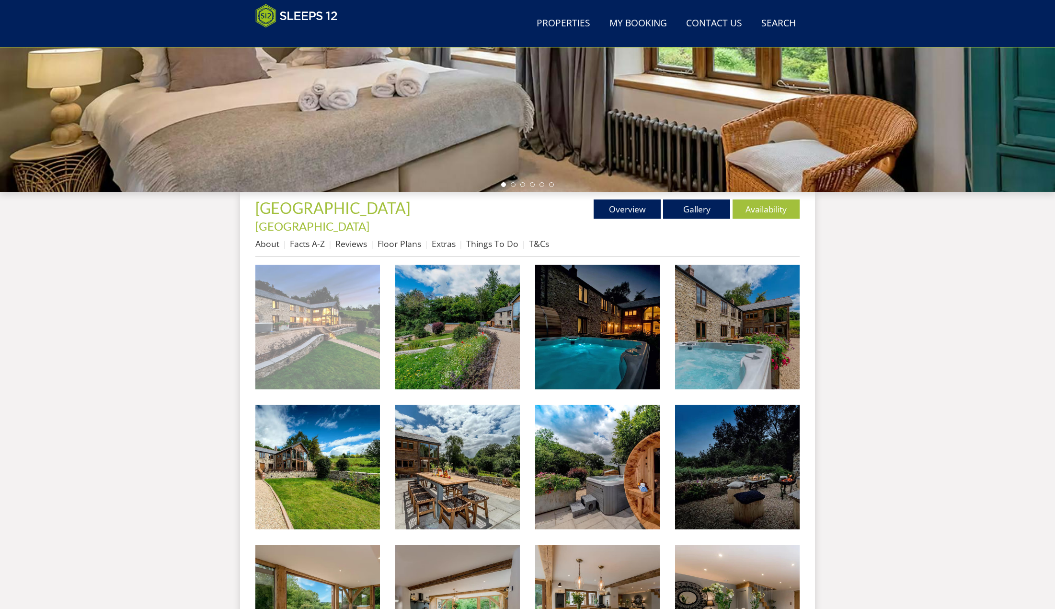
click at [343, 305] on img at bounding box center [317, 327] width 125 height 125
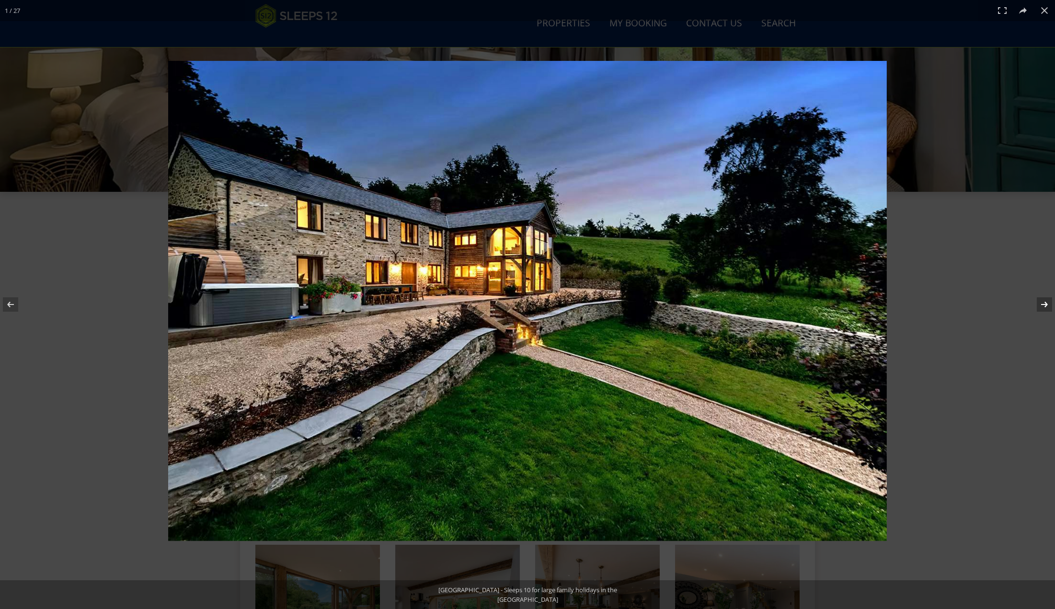
click at [1046, 307] on button at bounding box center [1039, 304] width 34 height 48
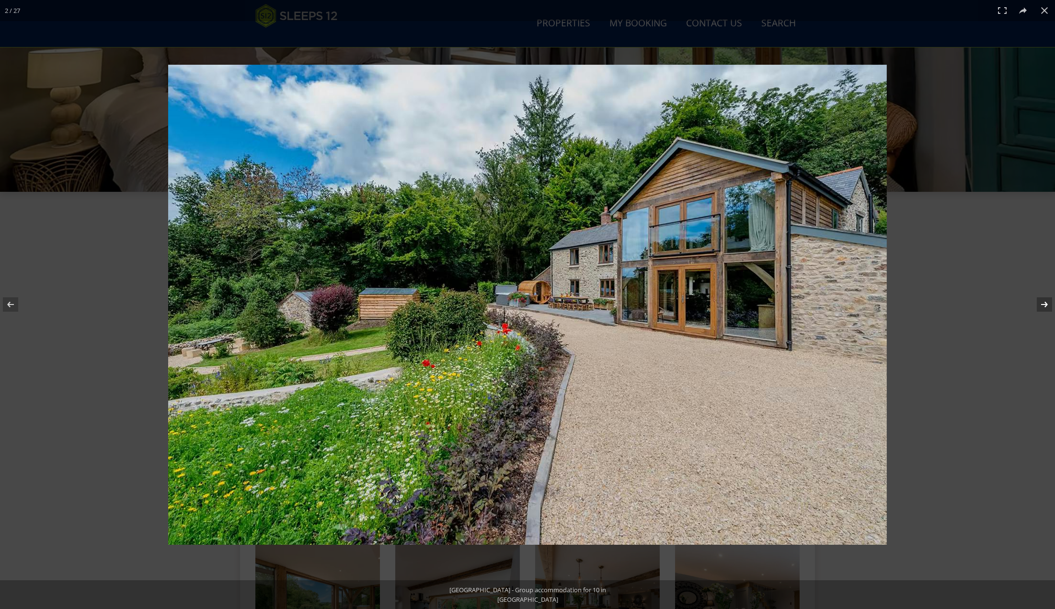
click at [1045, 305] on button at bounding box center [1039, 304] width 34 height 48
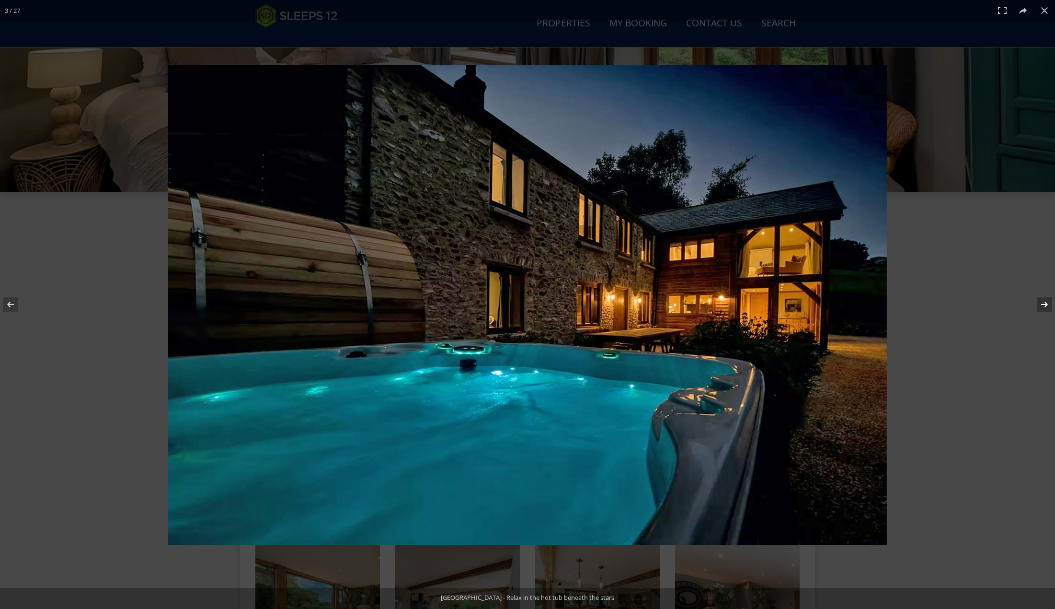
click at [1045, 304] on button at bounding box center [1039, 304] width 34 height 48
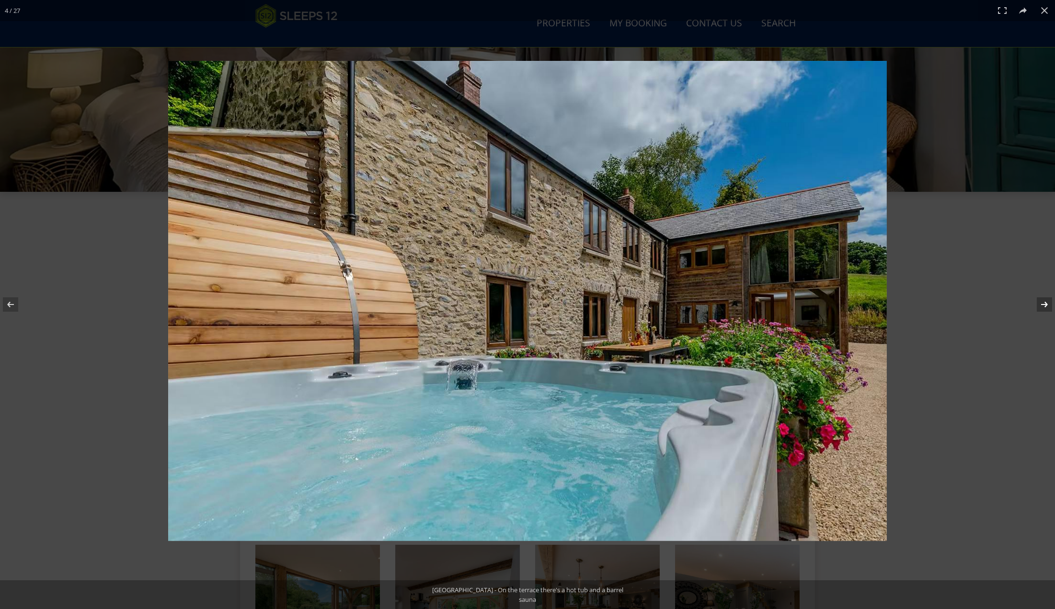
click at [1045, 304] on button at bounding box center [1039, 304] width 34 height 48
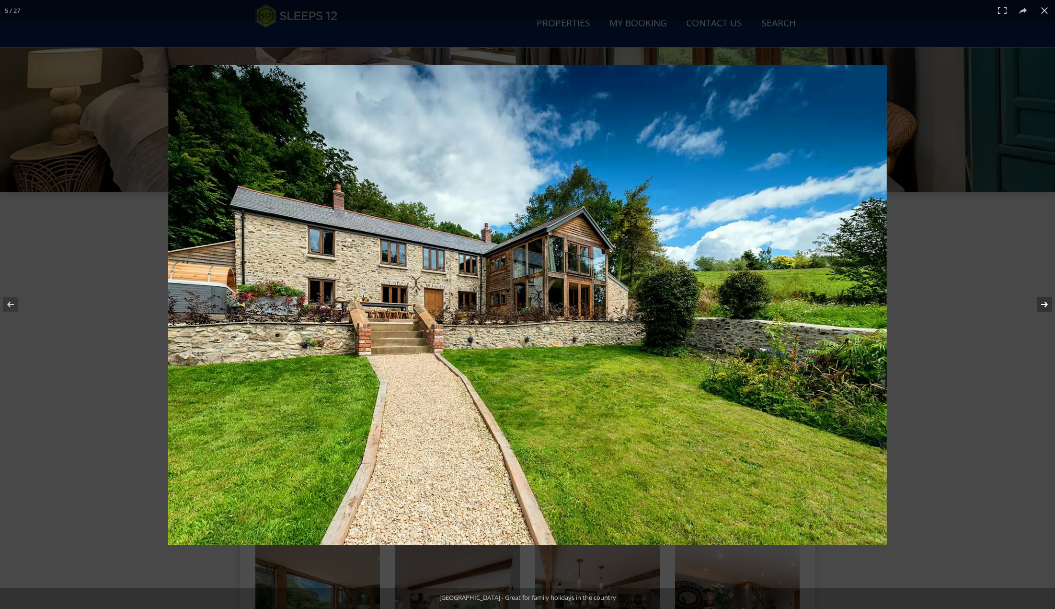
click at [1045, 303] on button at bounding box center [1039, 304] width 34 height 48
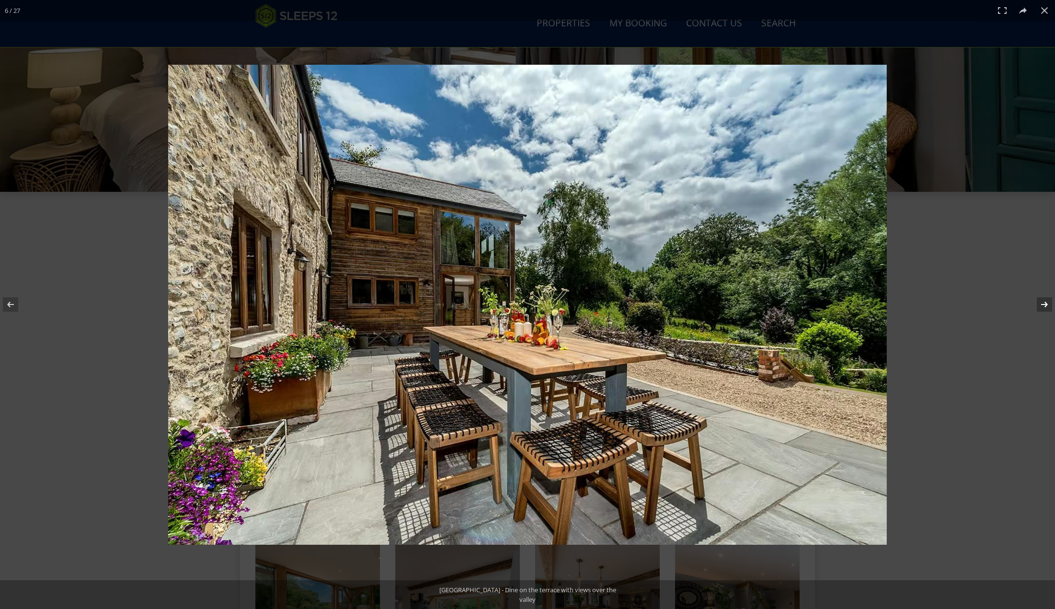
click at [1045, 303] on button at bounding box center [1039, 304] width 34 height 48
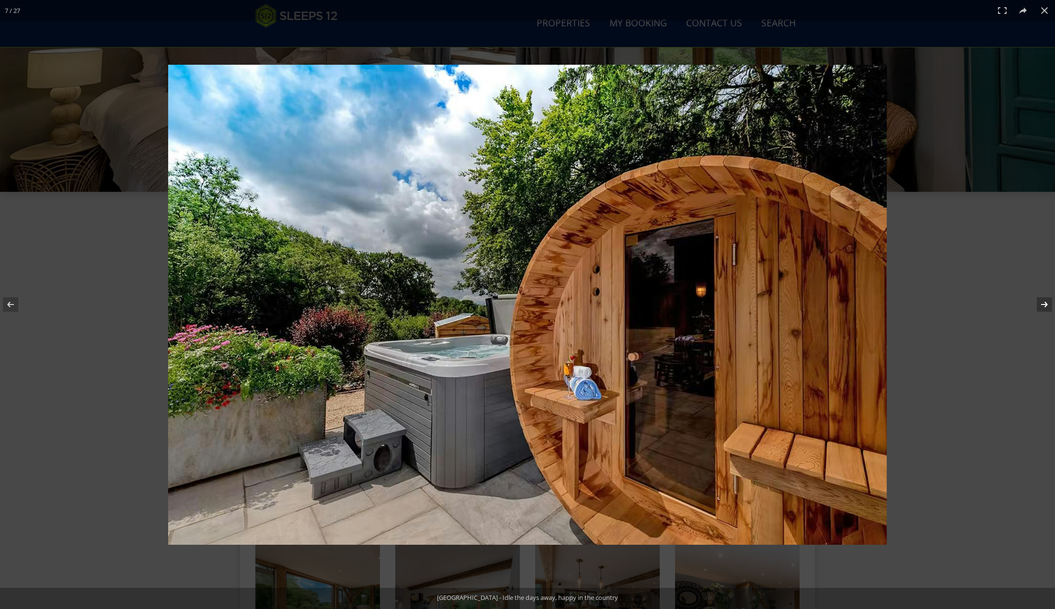
click at [1045, 303] on button at bounding box center [1039, 304] width 34 height 48
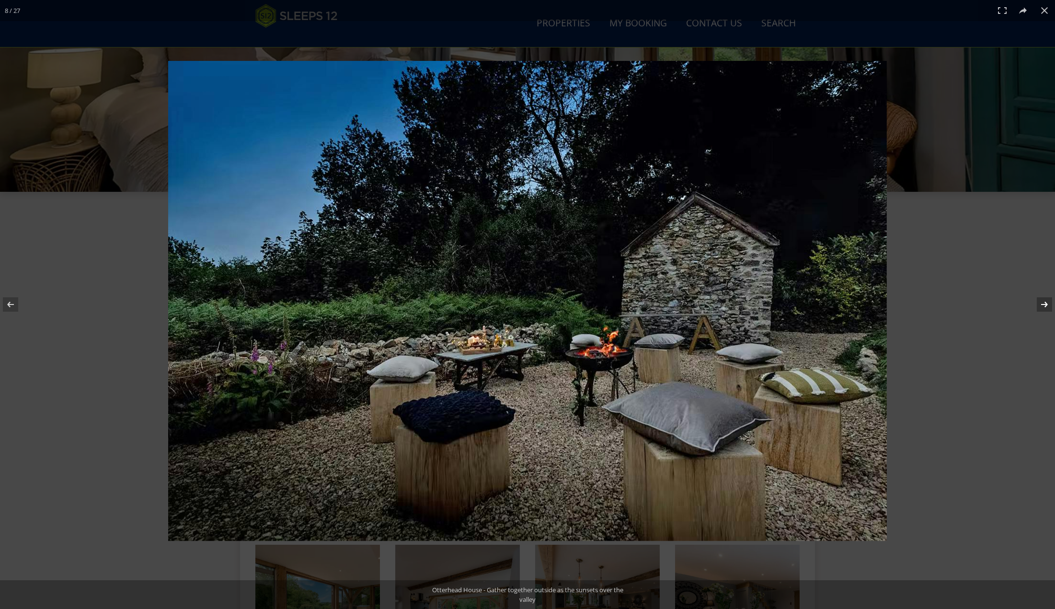
click at [1045, 303] on button at bounding box center [1039, 304] width 34 height 48
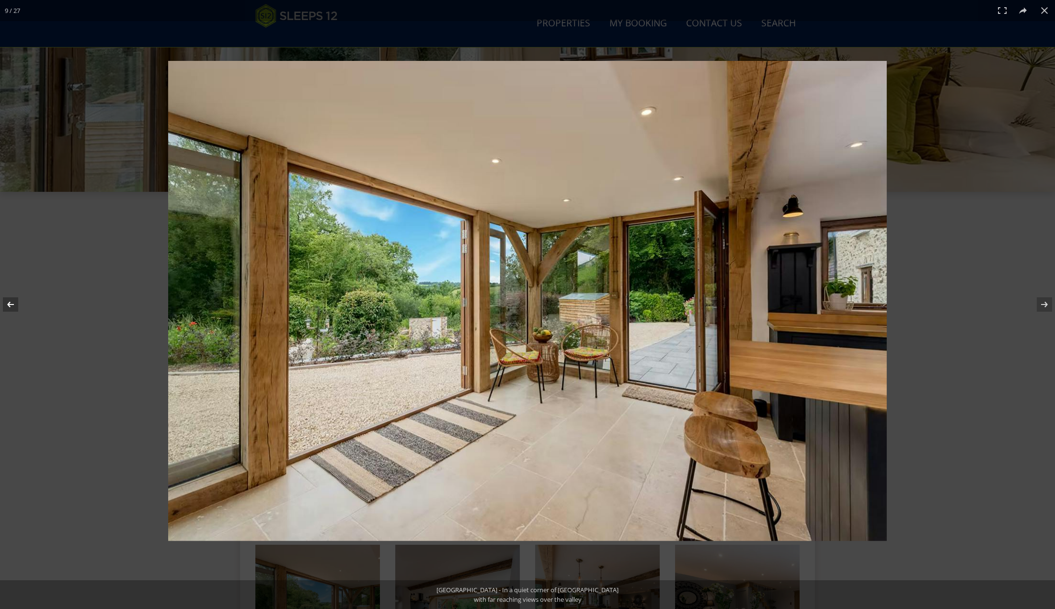
click at [2, 296] on button at bounding box center [17, 304] width 34 height 48
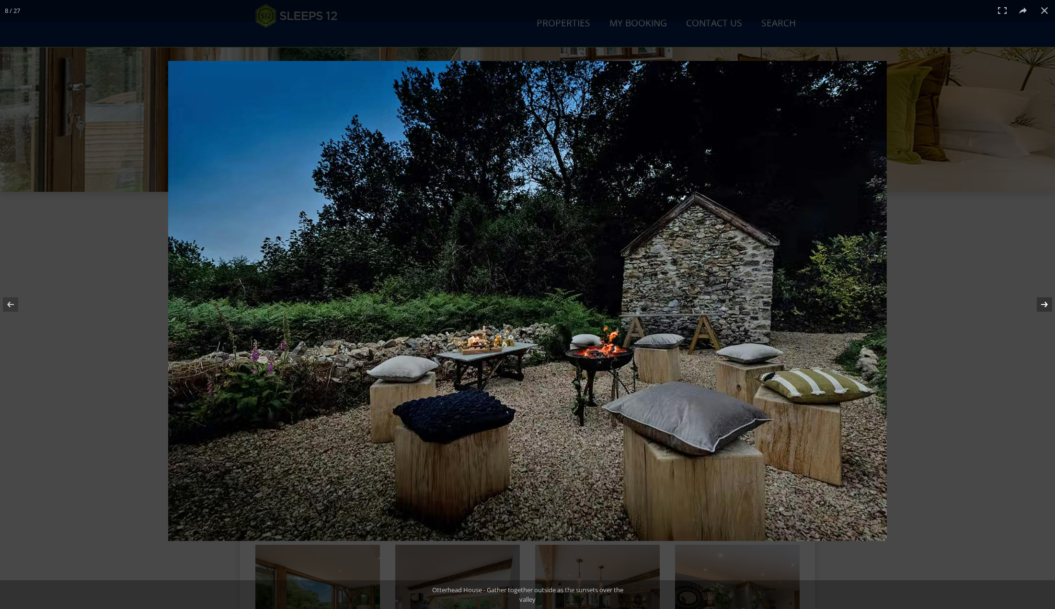
click at [1048, 300] on button at bounding box center [1039, 304] width 34 height 48
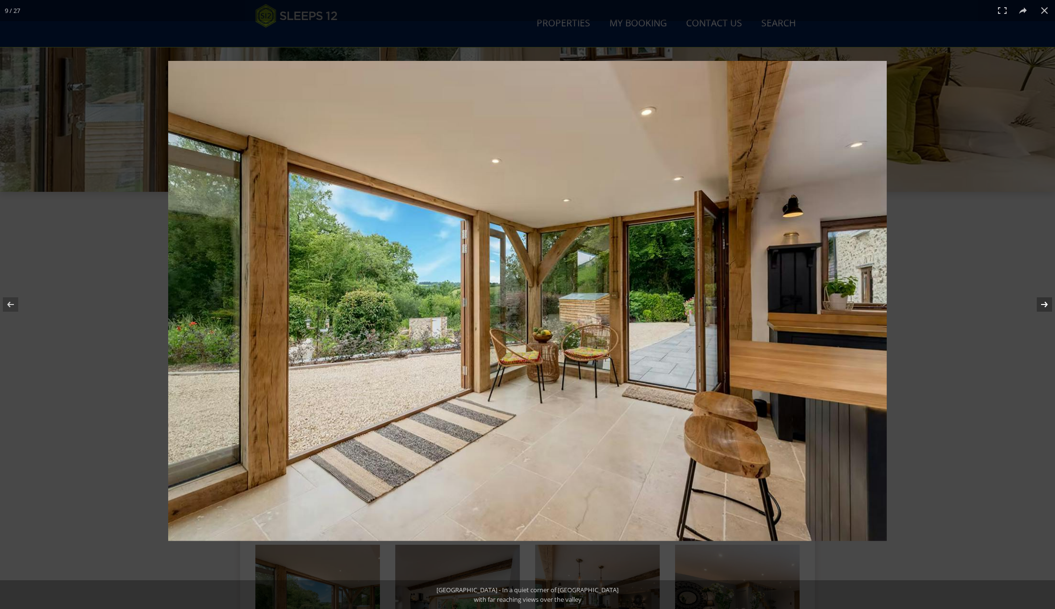
click at [1048, 300] on button at bounding box center [1039, 304] width 34 height 48
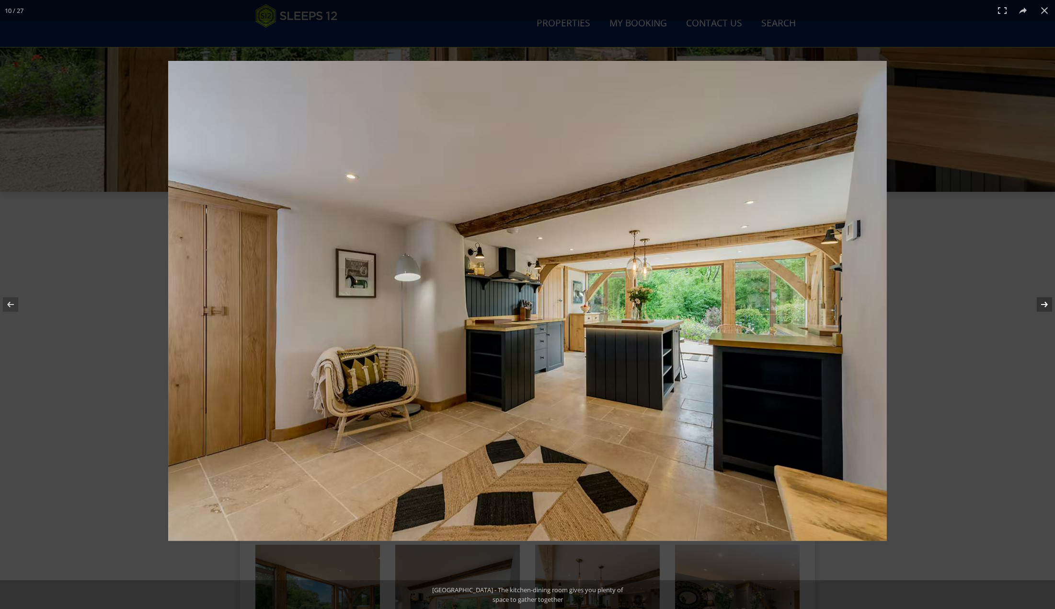
click at [1048, 300] on button at bounding box center [1039, 304] width 34 height 48
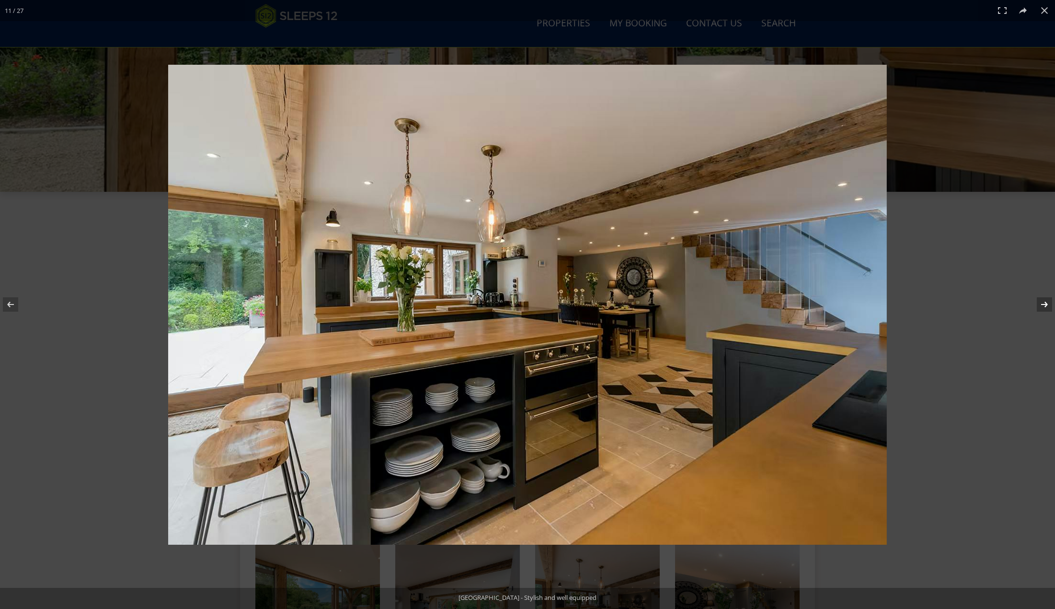
click at [1048, 300] on button at bounding box center [1039, 304] width 34 height 48
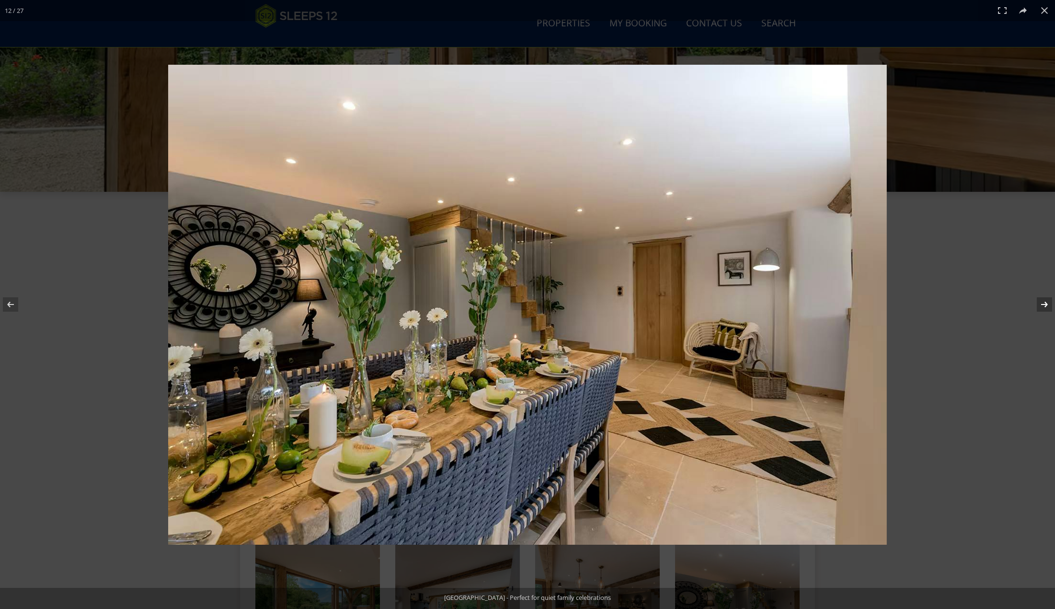
click at [1048, 300] on button at bounding box center [1039, 304] width 34 height 48
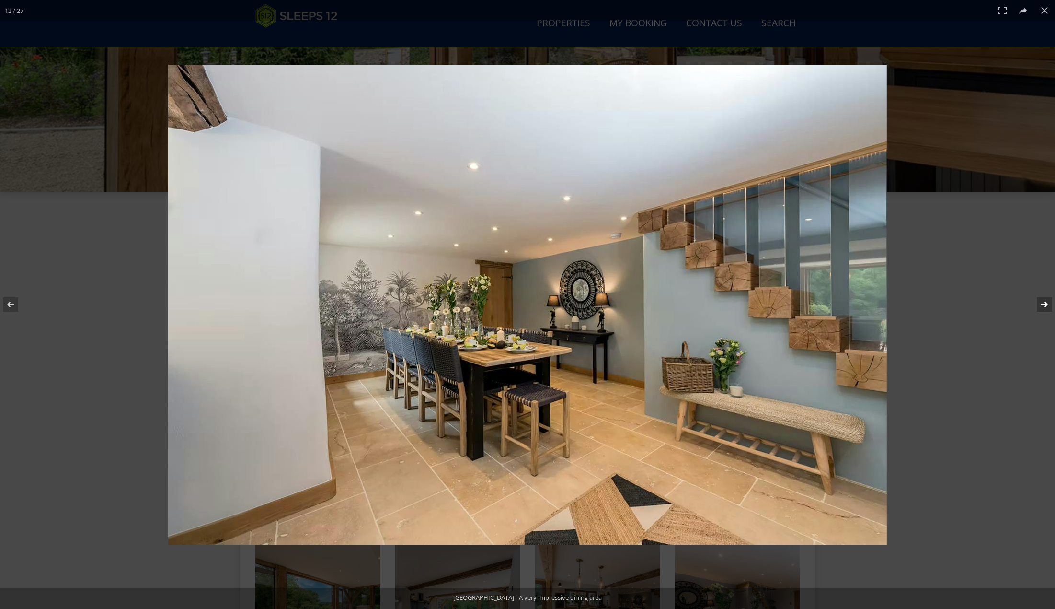
click at [1048, 300] on button at bounding box center [1039, 304] width 34 height 48
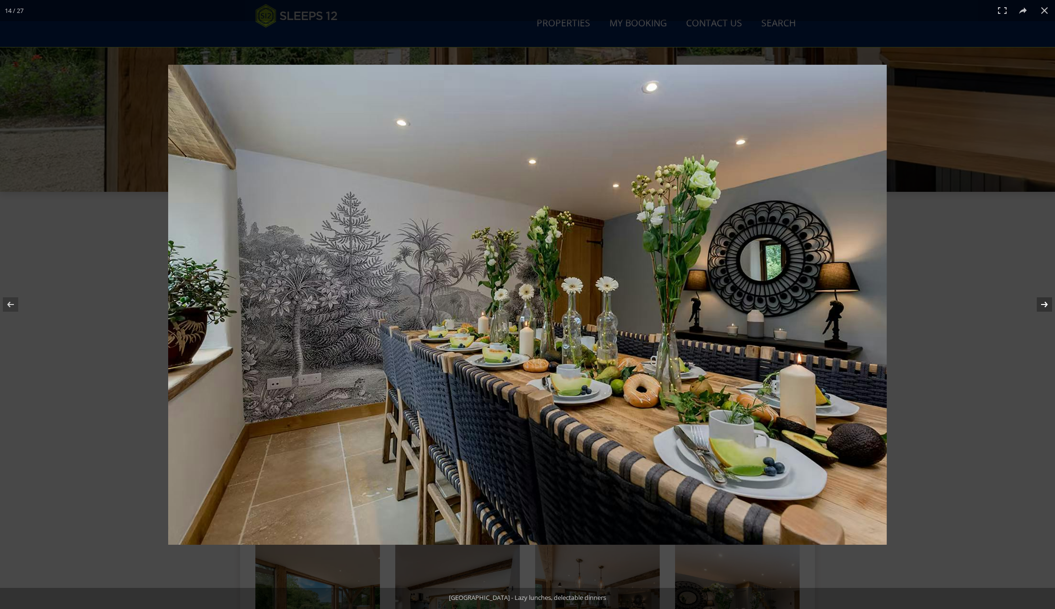
click at [1048, 300] on button at bounding box center [1039, 304] width 34 height 48
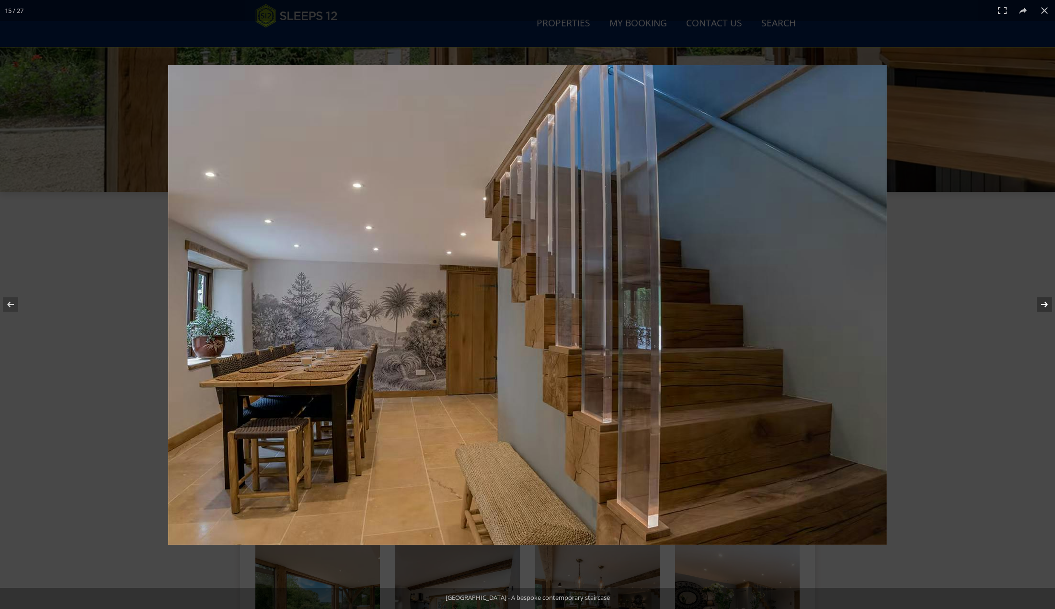
click at [1048, 300] on button at bounding box center [1039, 304] width 34 height 48
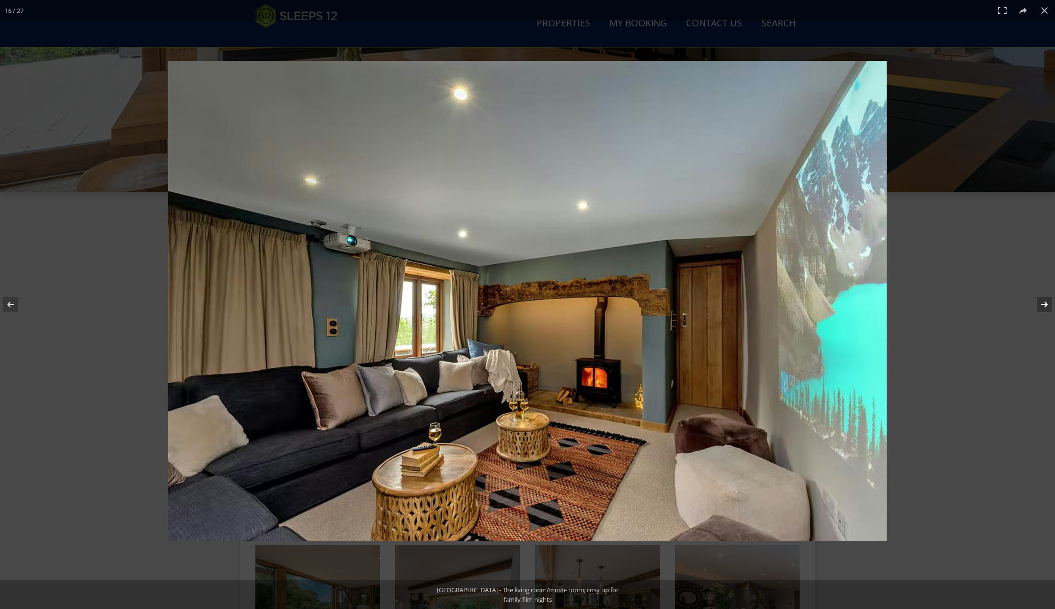
click at [1048, 300] on button at bounding box center [1039, 304] width 34 height 48
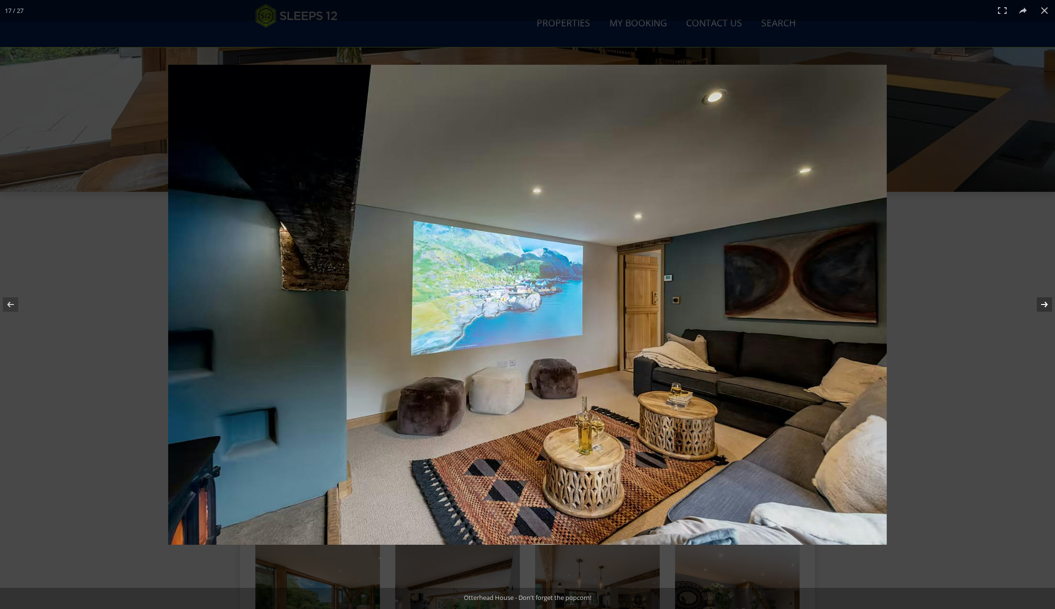
click at [1048, 300] on button at bounding box center [1039, 304] width 34 height 48
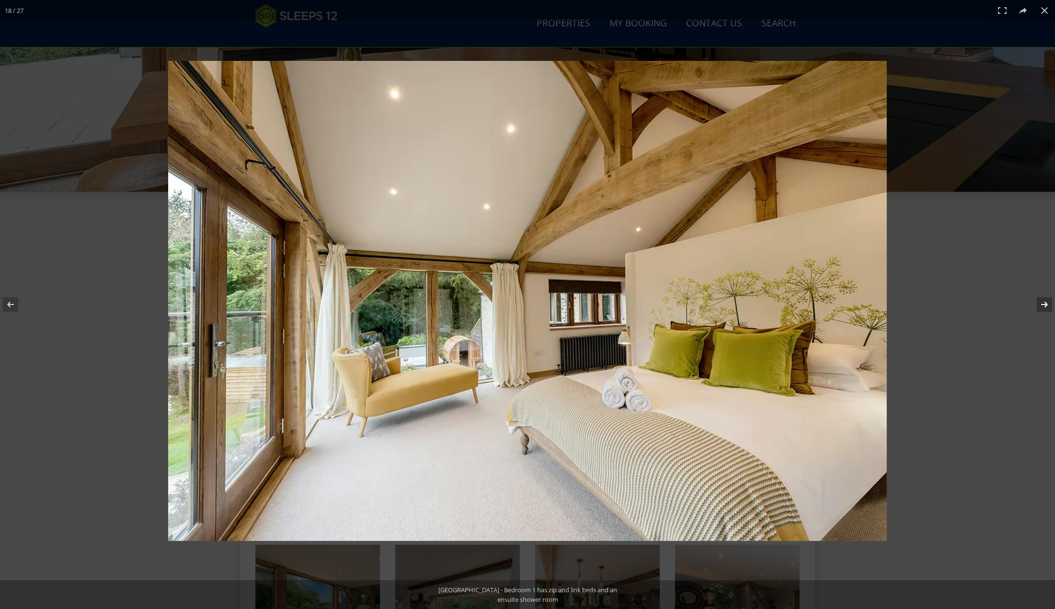
click at [1048, 300] on button at bounding box center [1039, 304] width 34 height 48
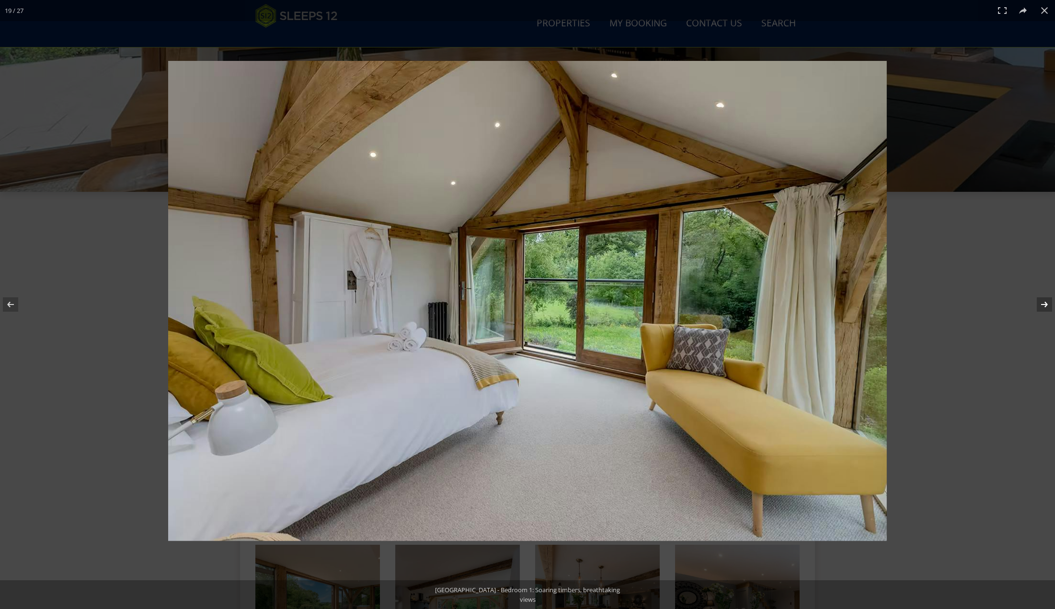
click at [1048, 300] on button at bounding box center [1039, 304] width 34 height 48
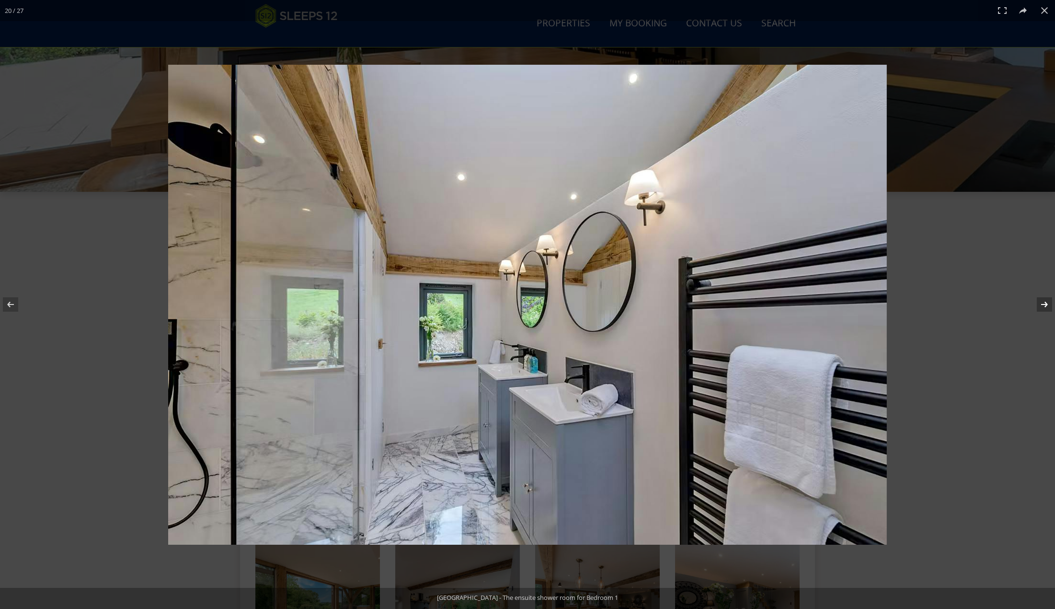
click at [1048, 300] on button at bounding box center [1039, 304] width 34 height 48
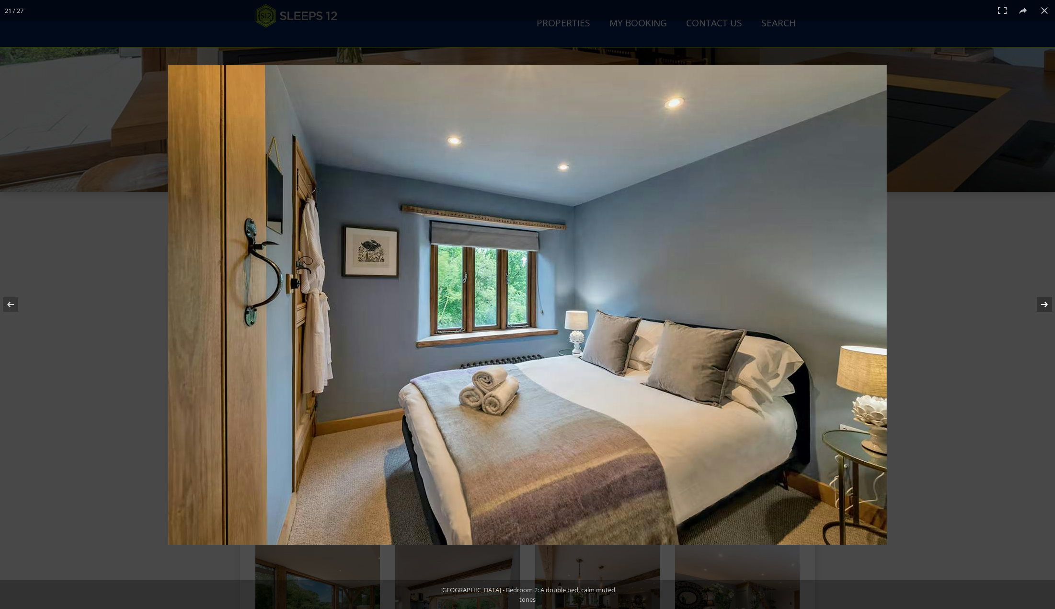
click at [1048, 300] on button at bounding box center [1039, 304] width 34 height 48
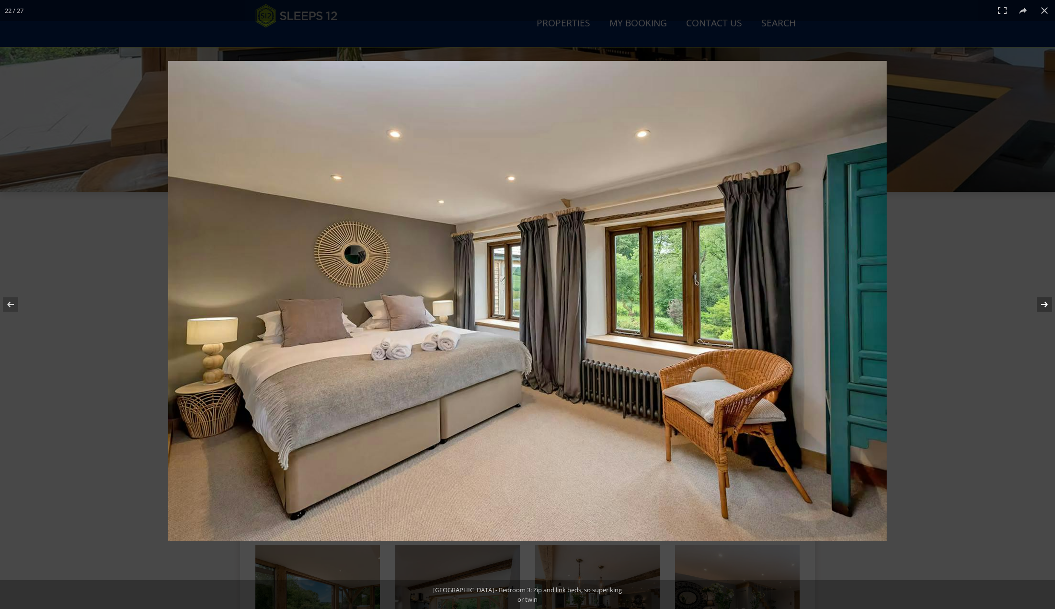
click at [1048, 300] on button at bounding box center [1039, 304] width 34 height 48
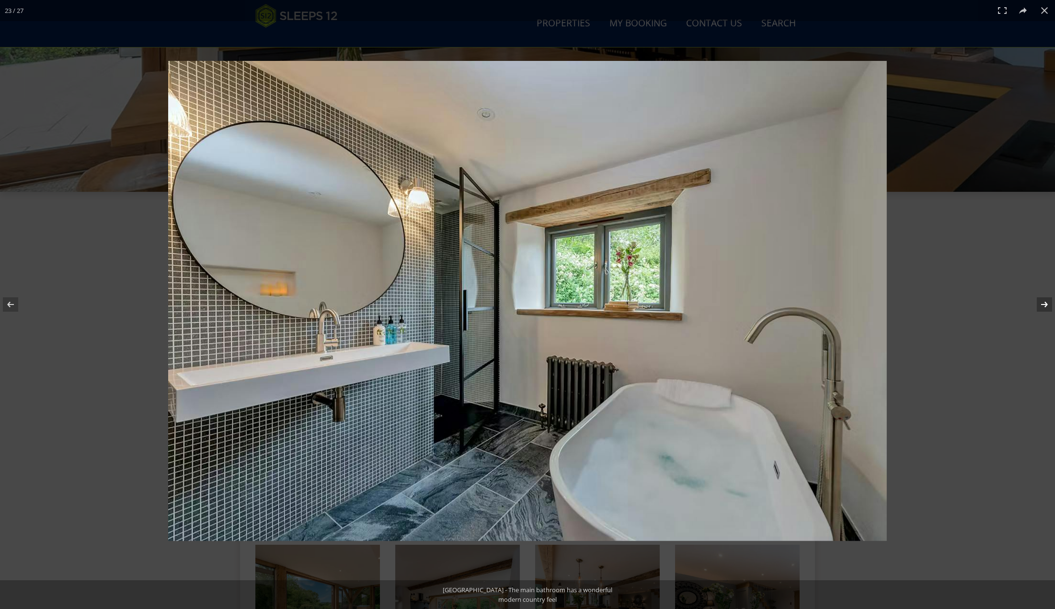
click at [1048, 300] on button at bounding box center [1039, 304] width 34 height 48
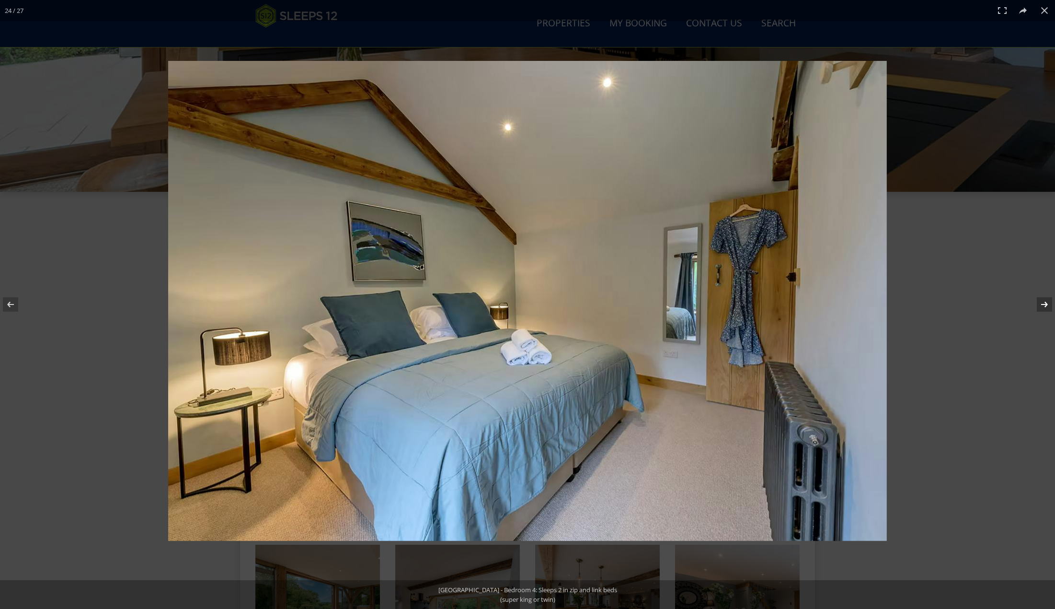
click at [1048, 300] on button at bounding box center [1039, 304] width 34 height 48
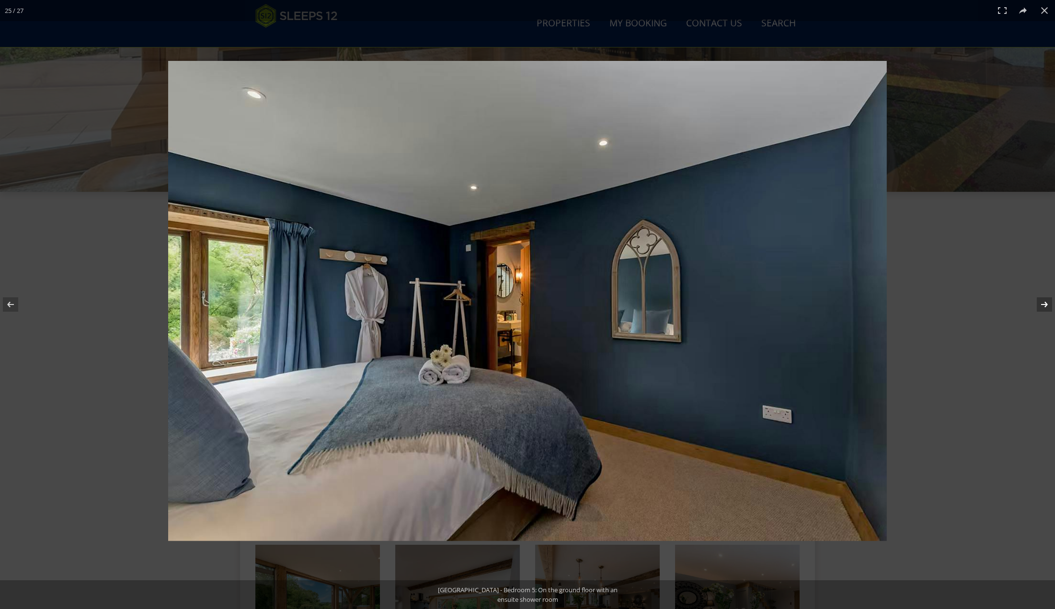
click at [1048, 300] on button at bounding box center [1039, 304] width 34 height 48
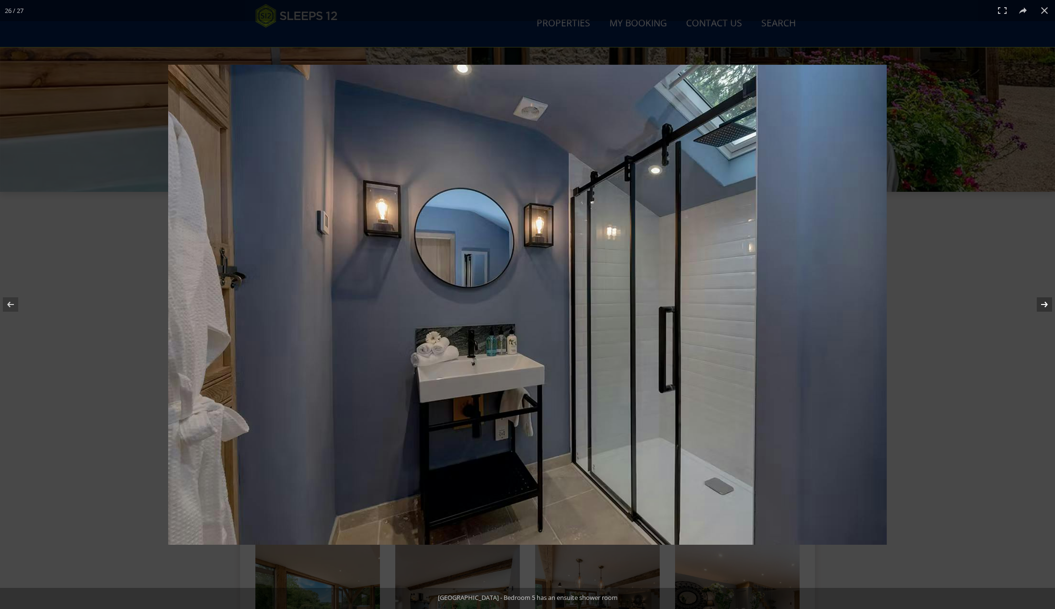
click at [1048, 300] on button at bounding box center [1039, 304] width 34 height 48
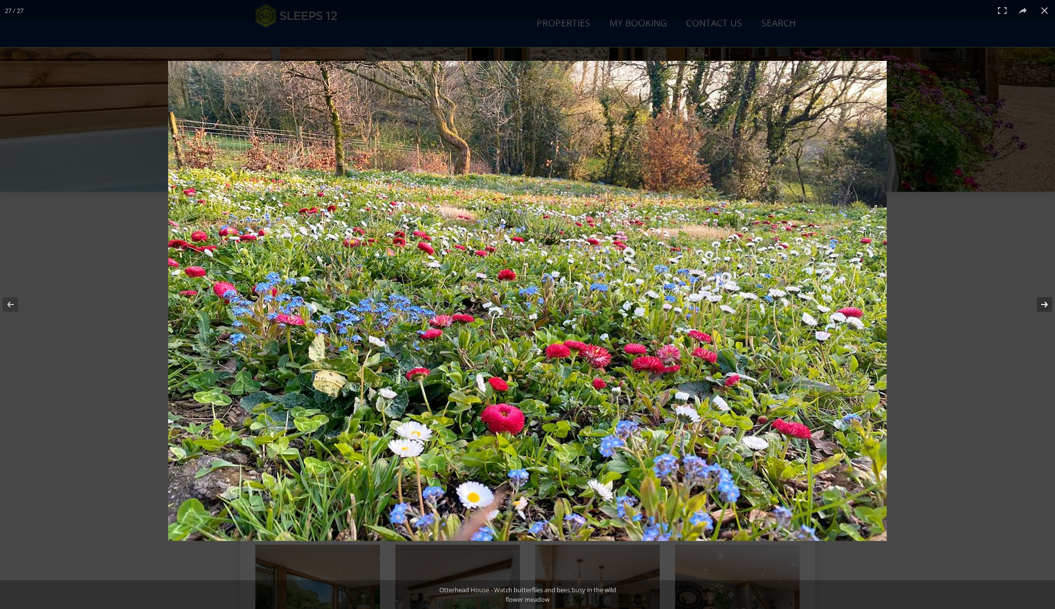
click at [1048, 300] on button at bounding box center [1039, 304] width 34 height 48
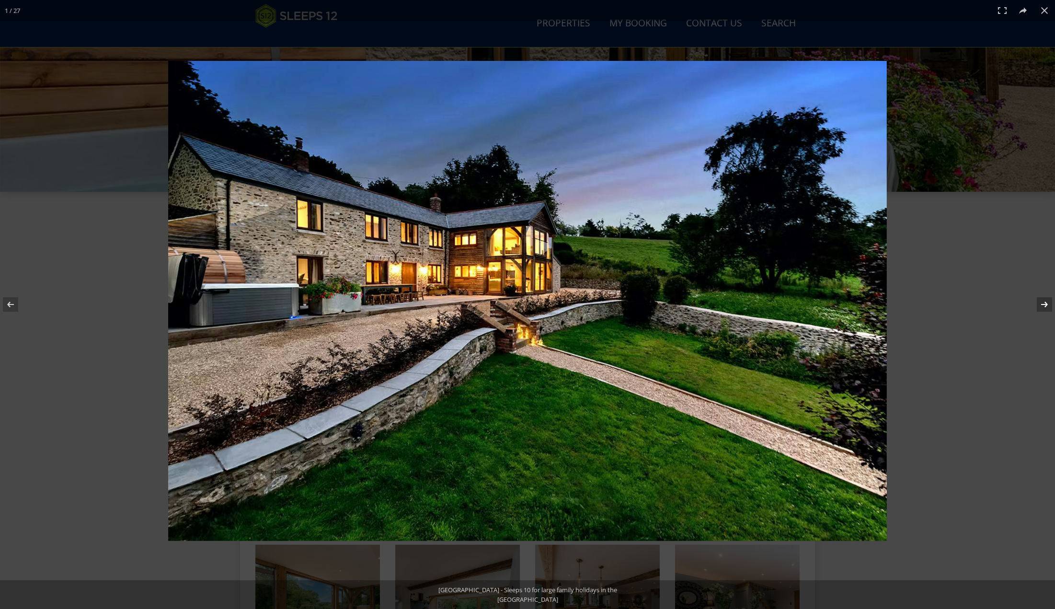
click at [1048, 300] on button at bounding box center [1039, 304] width 34 height 48
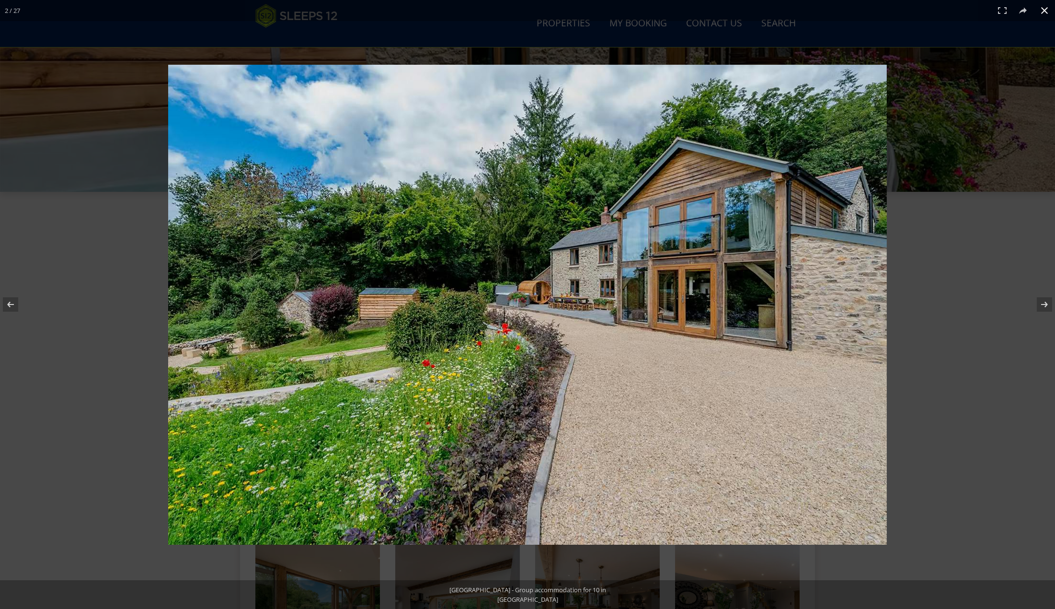
click at [1043, 7] on button at bounding box center [1044, 10] width 21 height 21
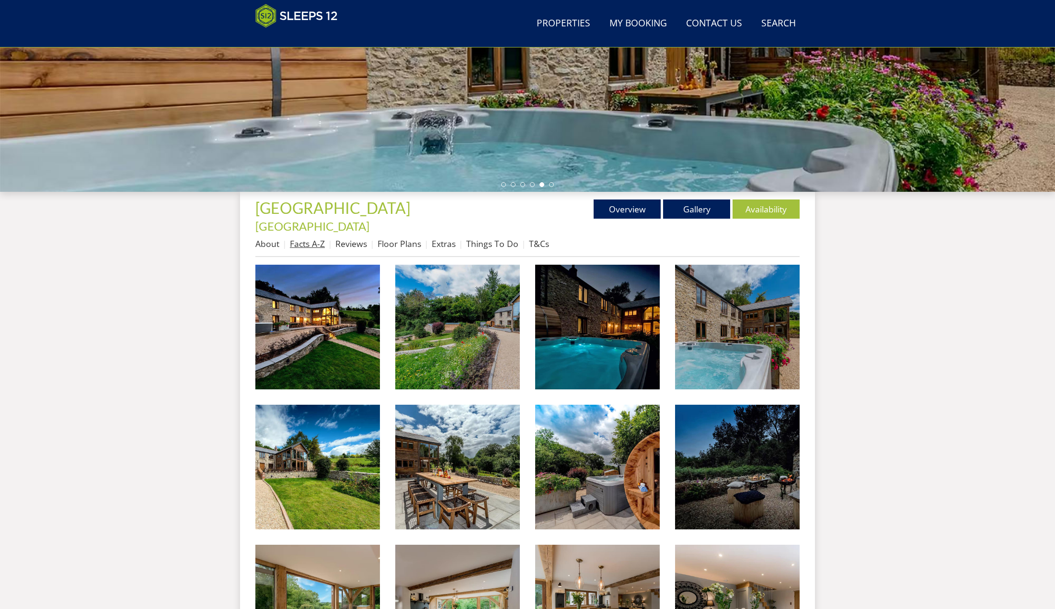
click at [309, 238] on link "Facts A-Z" at bounding box center [307, 244] width 35 height 12
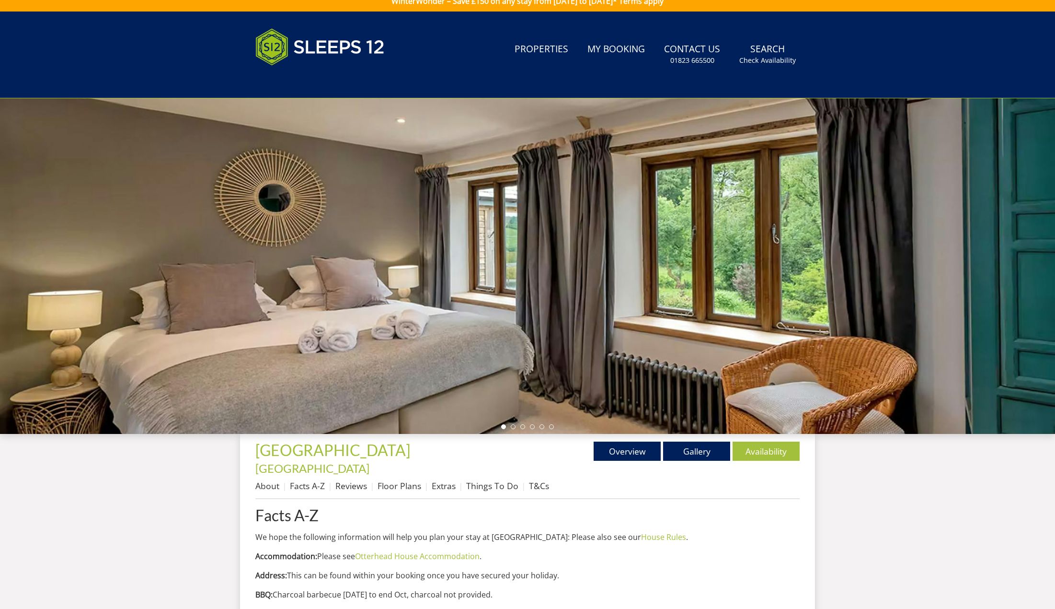
scroll to position [214, 0]
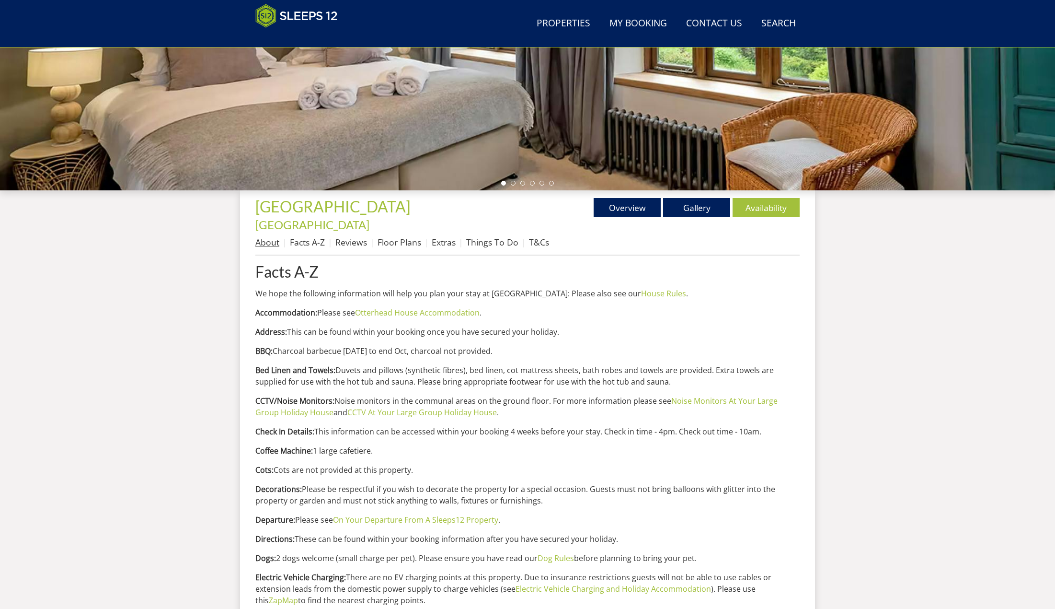
click at [266, 236] on link "About" at bounding box center [267, 242] width 24 height 12
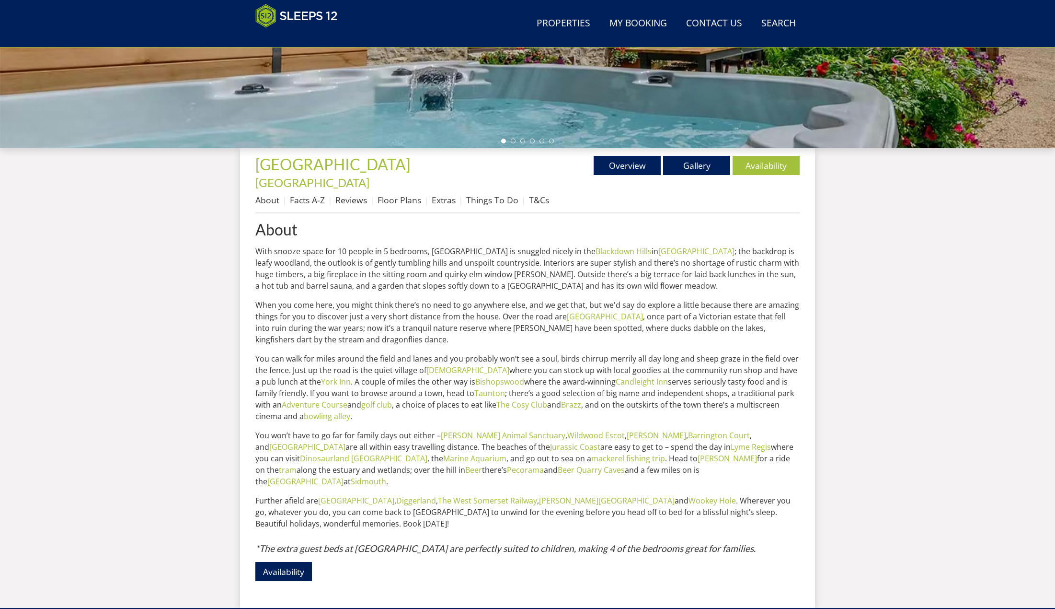
scroll to position [262, 0]
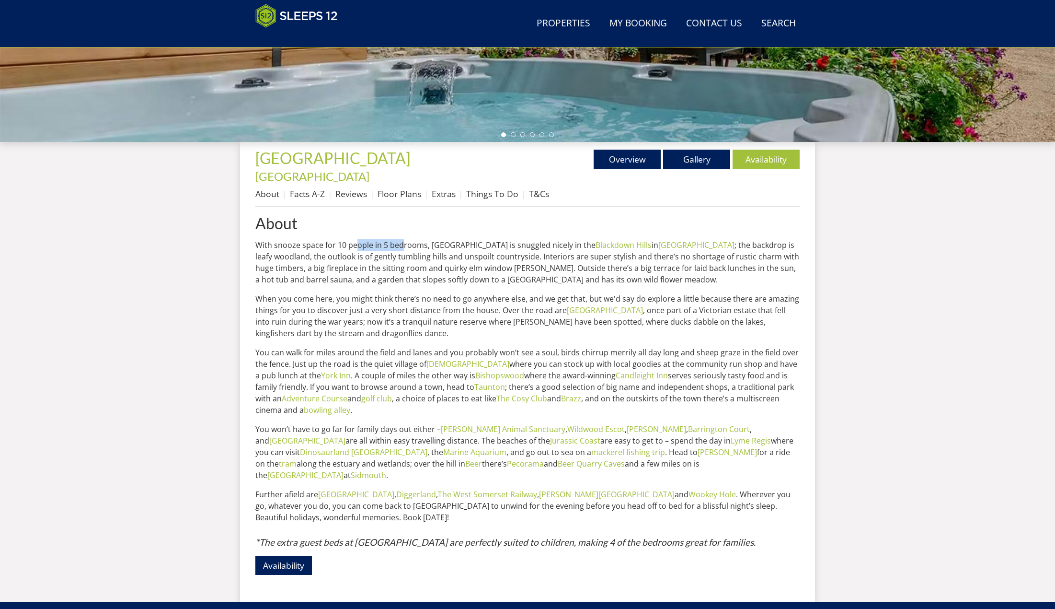
drag, startPoint x: 358, startPoint y: 232, endPoint x: 401, endPoint y: 230, distance: 43.2
click at [401, 239] on p "With snooze space for 10 people in 5 bedrooms, [GEOGRAPHIC_DATA] is snuggled ni…" at bounding box center [527, 262] width 544 height 46
click at [472, 264] on p "With snooze space for 10 people in 5 bedrooms, [GEOGRAPHIC_DATA] is snuggled ni…" at bounding box center [527, 262] width 544 height 46
drag, startPoint x: 464, startPoint y: 232, endPoint x: 335, endPoint y: 226, distance: 130.0
click at [335, 239] on p "With snooze space for 10 people in 5 bedrooms, [GEOGRAPHIC_DATA] is snuggled ni…" at bounding box center [527, 262] width 544 height 46
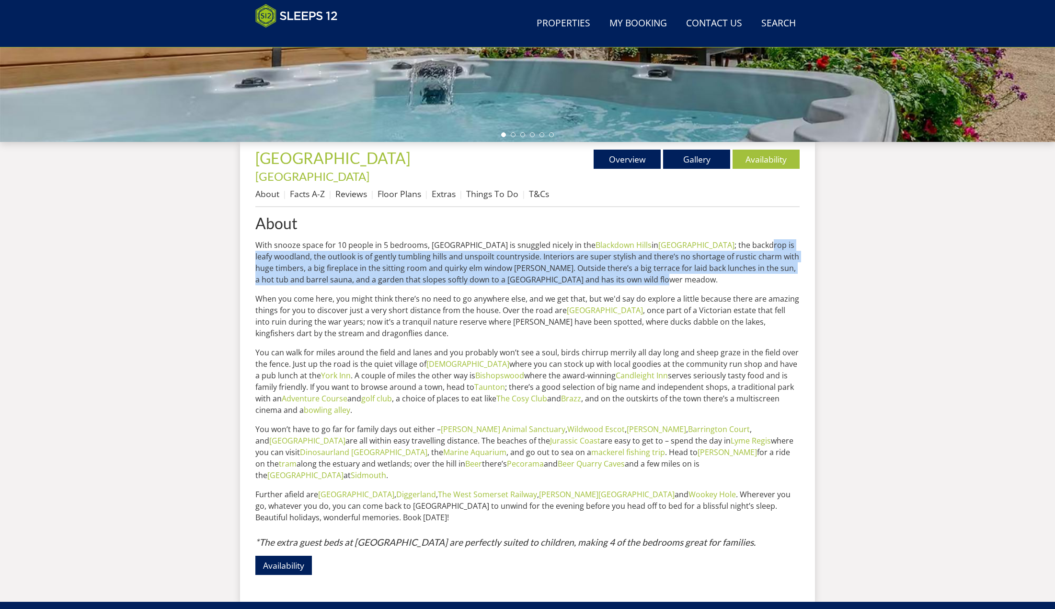
drag, startPoint x: 718, startPoint y: 231, endPoint x: 616, endPoint y: 265, distance: 107.6
click at [616, 265] on p "With snooze space for 10 people in 5 bedrooms, [GEOGRAPHIC_DATA] is snuggled ni…" at bounding box center [527, 262] width 544 height 46
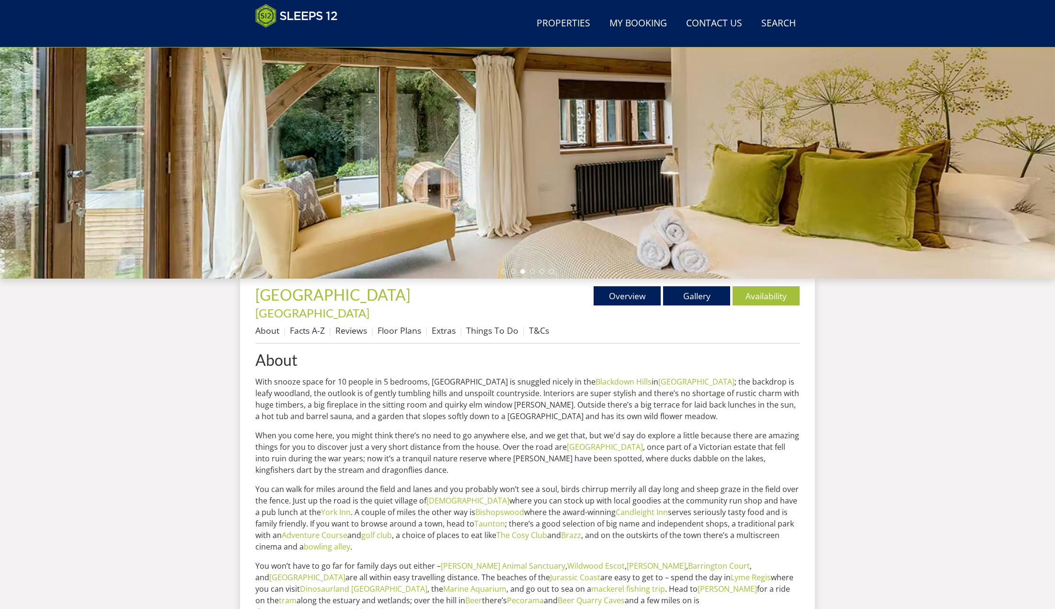
scroll to position [118, 0]
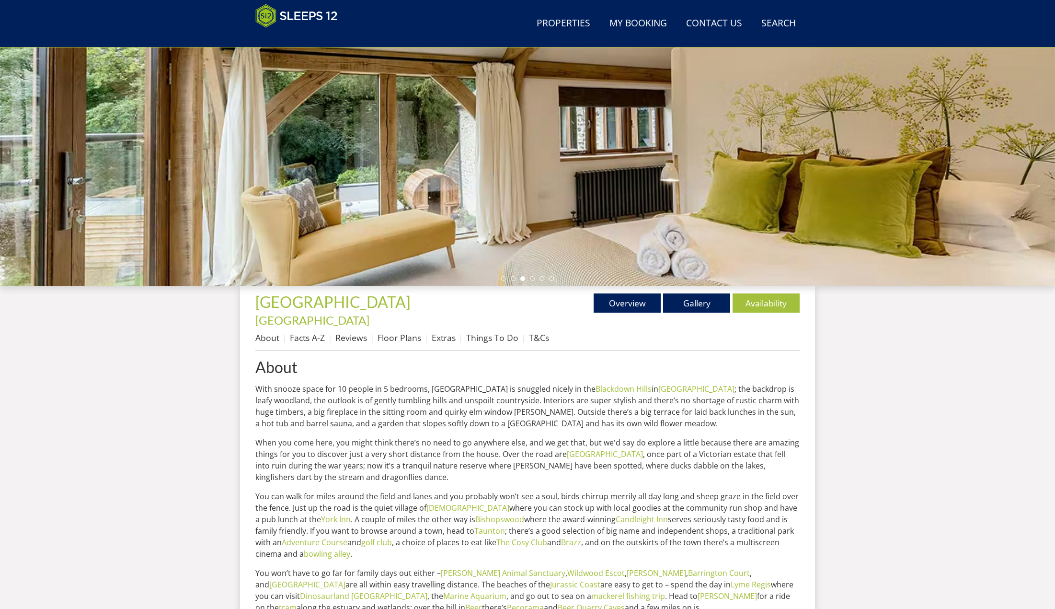
click at [731, 303] on ul "Overview Gallery Availability" at bounding box center [664, 302] width 272 height 19
click at [769, 302] on link "Availability" at bounding box center [766, 302] width 67 height 19
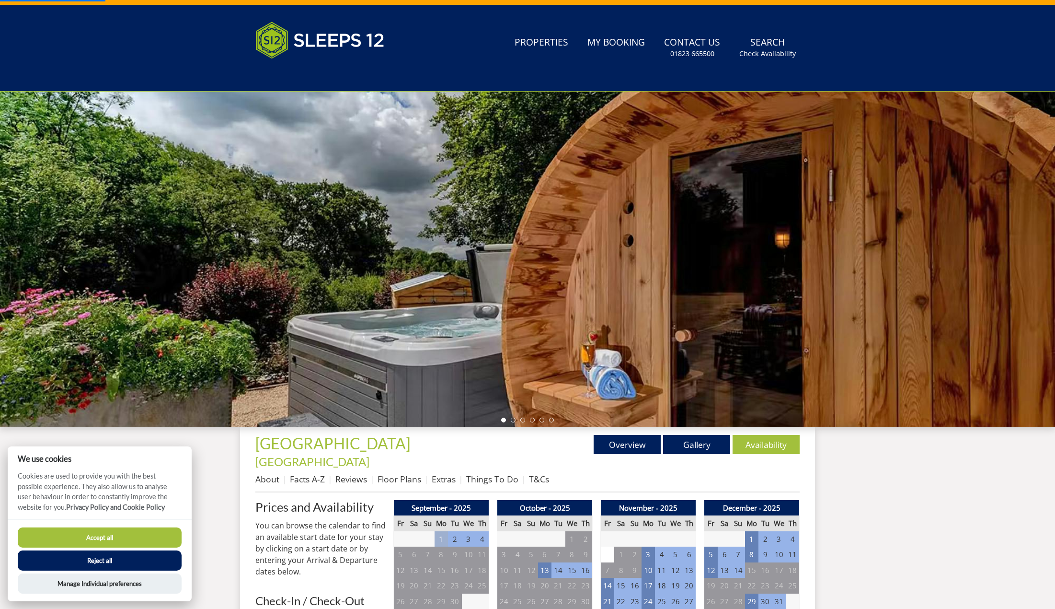
scroll to position [248, 0]
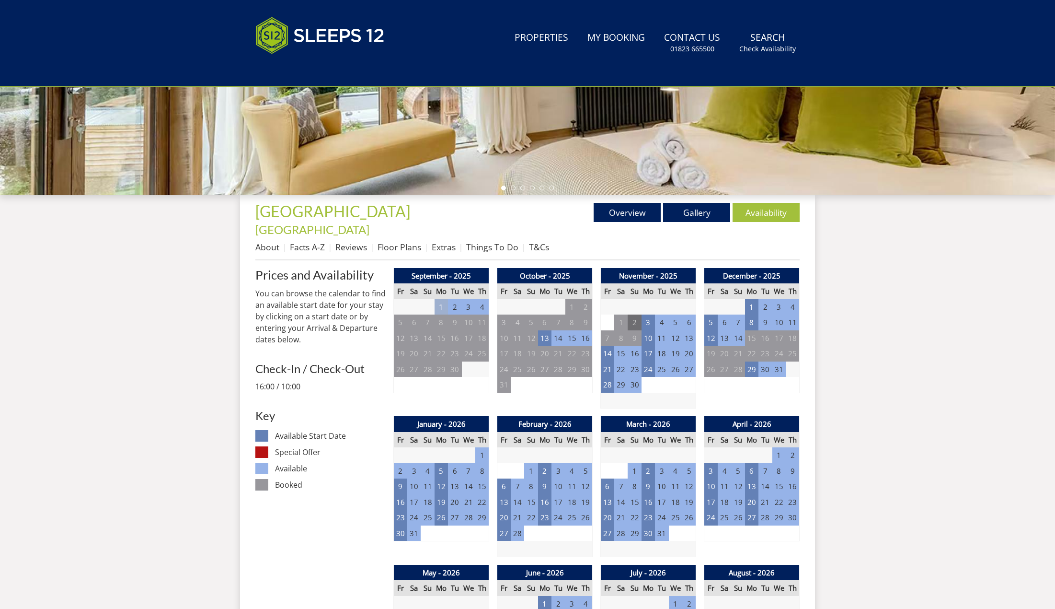
click at [638, 314] on td "2" at bounding box center [634, 322] width 13 height 16
click at [646, 314] on td "3" at bounding box center [648, 322] width 13 height 16
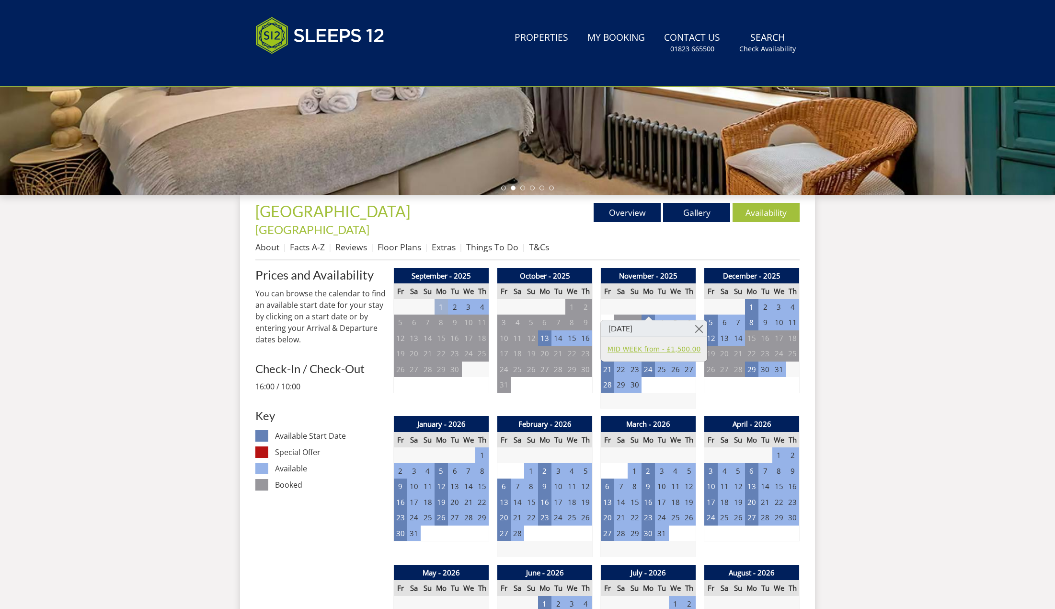
click at [661, 348] on link "MID WEEK from - £1,500.00" at bounding box center [654, 349] width 93 height 10
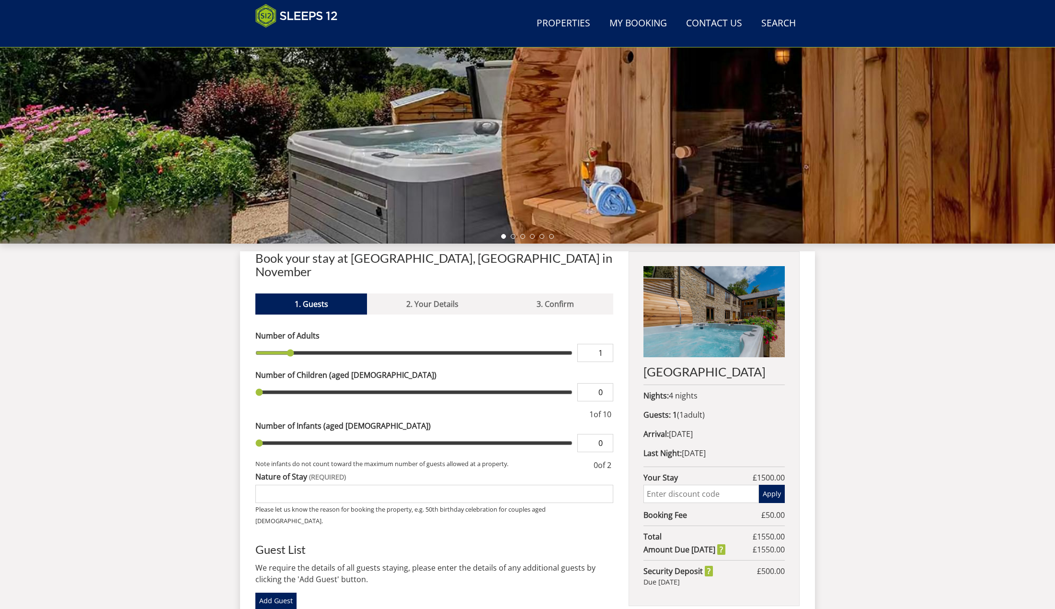
scroll to position [163, 0]
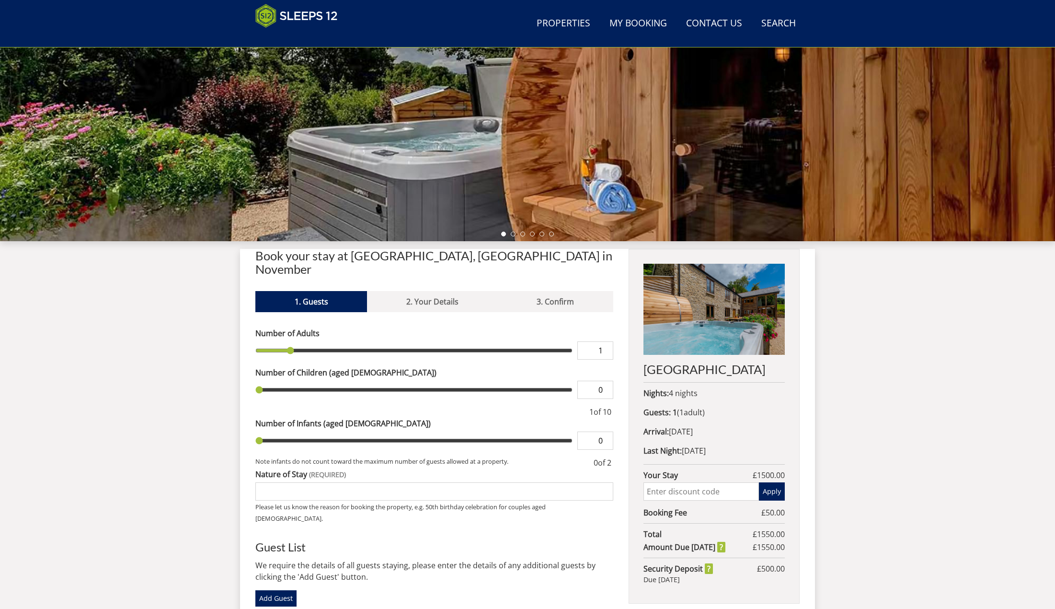
click at [602, 341] on input "1" at bounding box center [595, 350] width 36 height 18
type input "8"
type input "1"
click at [606, 431] on input "1" at bounding box center [595, 440] width 36 height 18
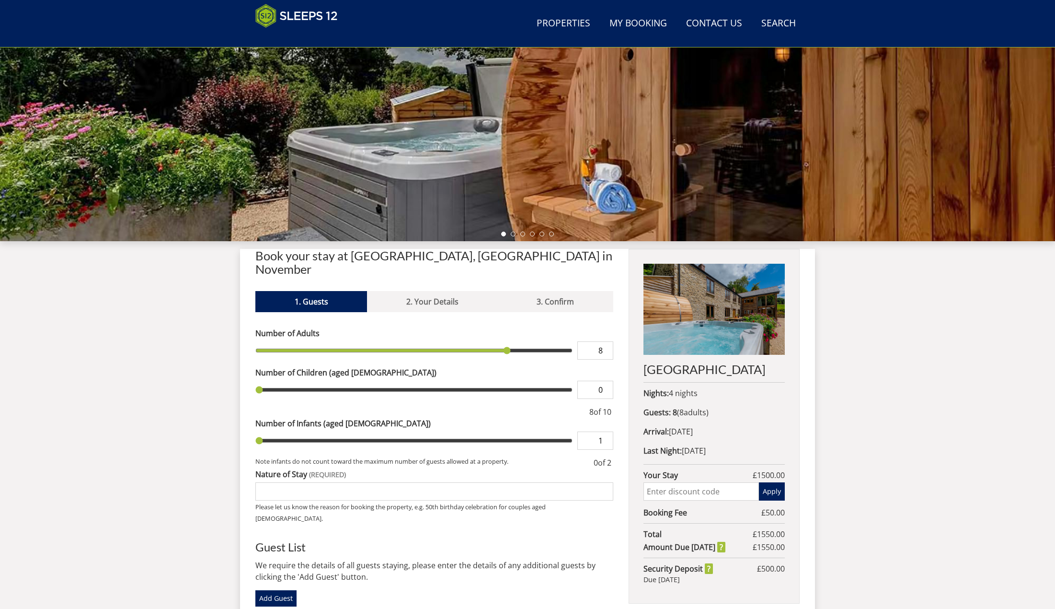
type input "1"
click at [861, 404] on div "Search Menu Properties My Booking Contact Us [PHONE_NUMBER] Search Check Availa…" at bounding box center [527, 307] width 1055 height 899
click at [702, 415] on span "8 adult s" at bounding box center [693, 412] width 27 height 11
click at [700, 448] on p "Last Night: [DATE]" at bounding box center [714, 451] width 141 height 12
click at [688, 432] on p "Arrival: [DATE]" at bounding box center [714, 432] width 141 height 12
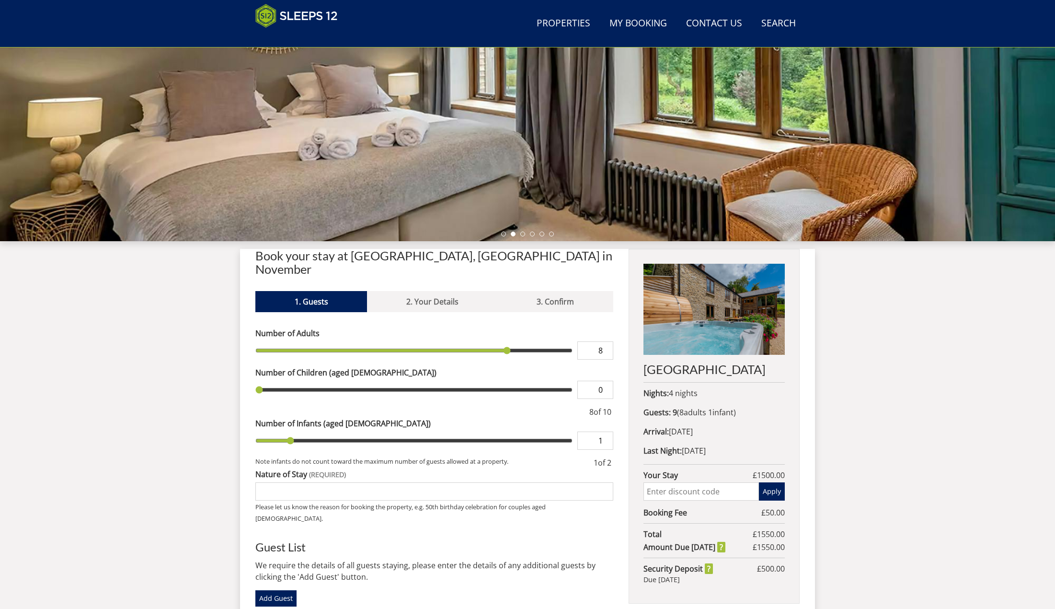
click at [174, 441] on div "Search Menu Properties My Booking Contact Us [PHONE_NUMBER] Search Check Availa…" at bounding box center [527, 307] width 1055 height 899
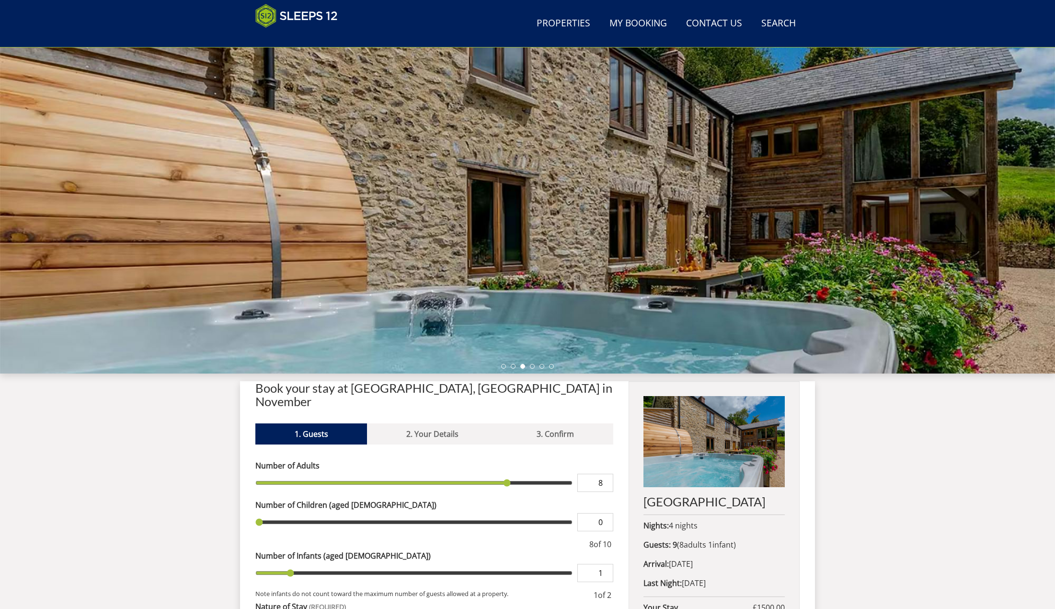
scroll to position [0, 0]
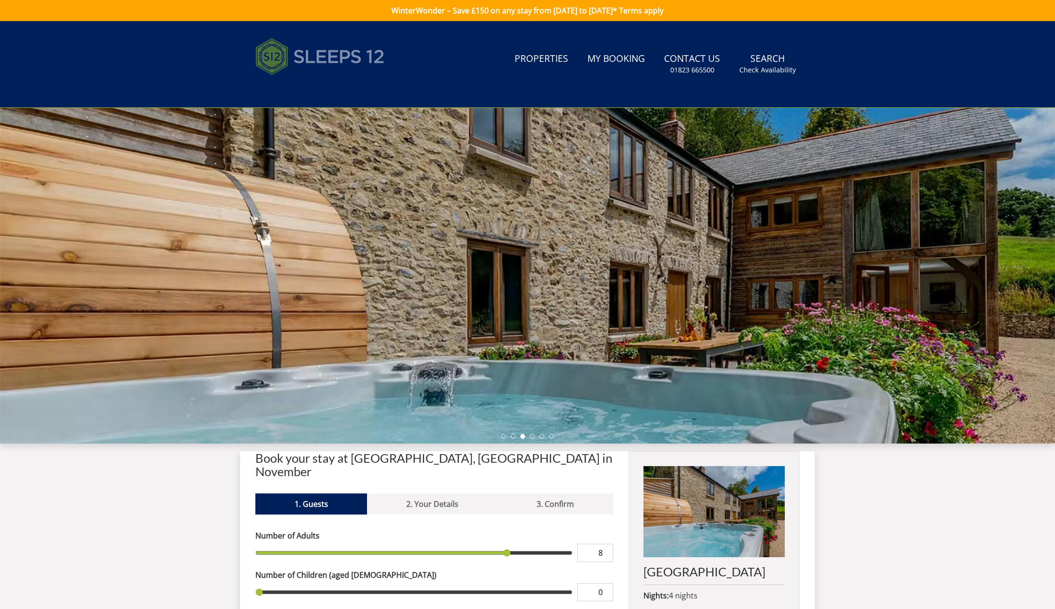
click at [330, 53] on img at bounding box center [319, 57] width 129 height 48
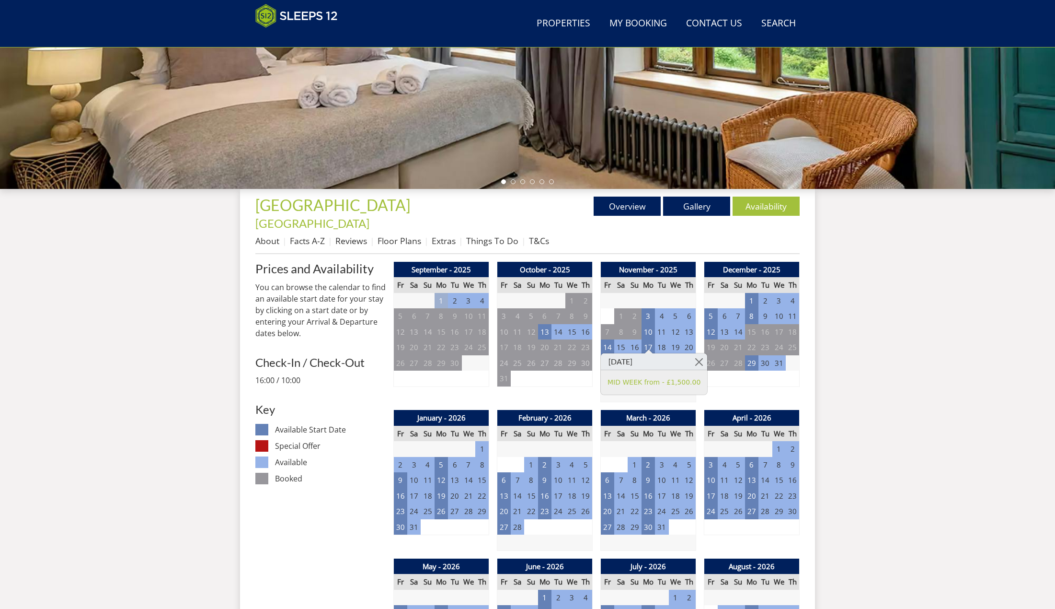
scroll to position [209, 0]
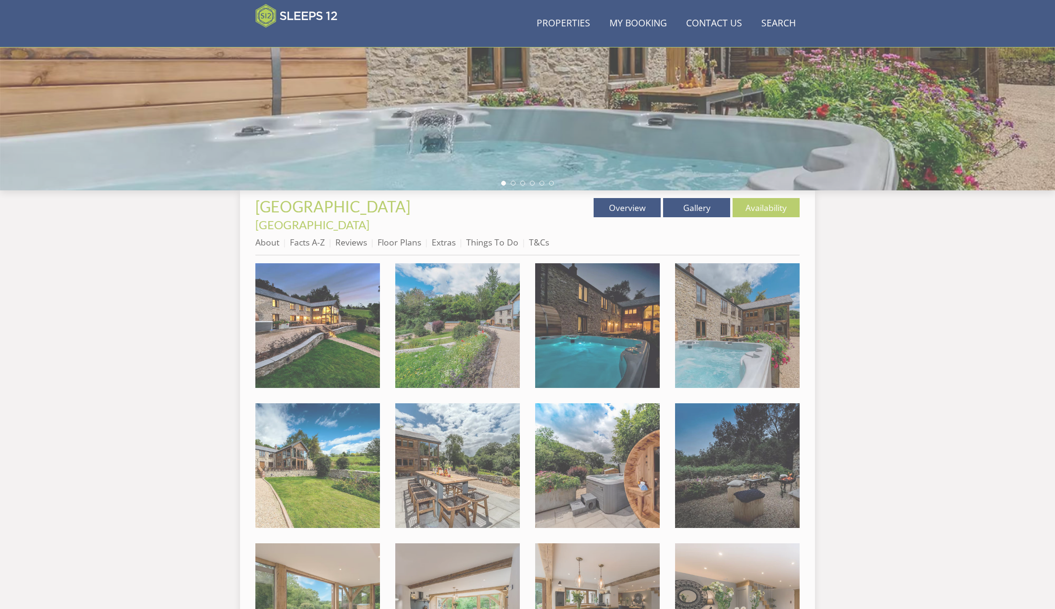
scroll to position [212, 0]
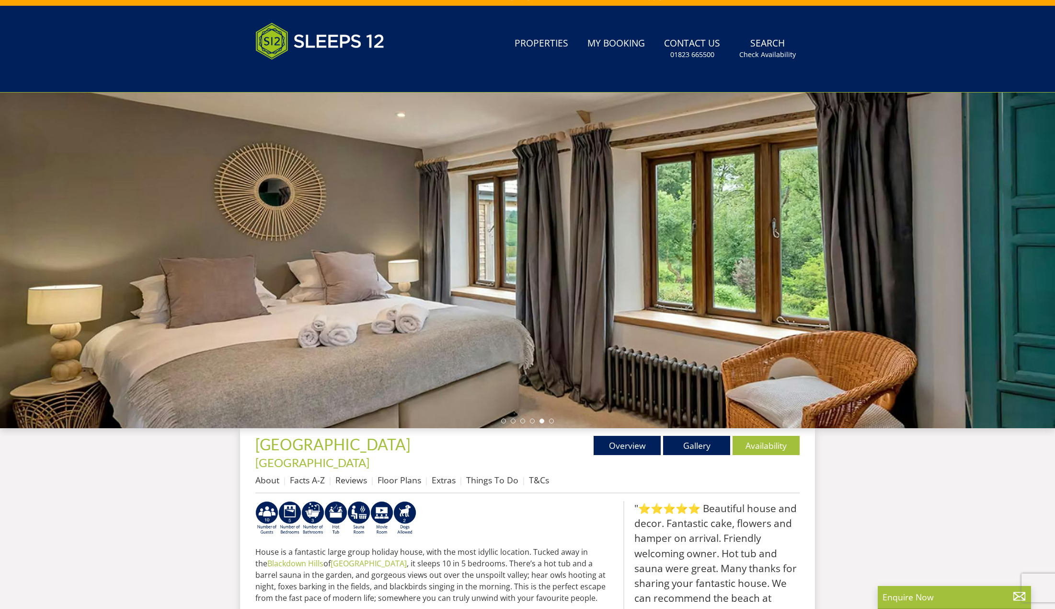
scroll to position [248, 0]
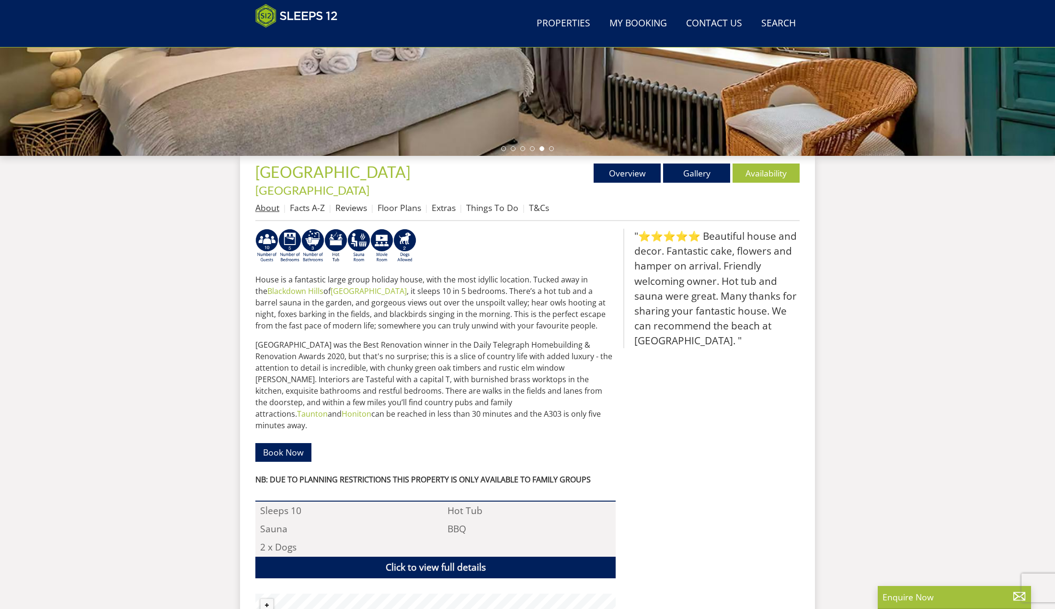
click at [261, 202] on link "About" at bounding box center [267, 208] width 24 height 12
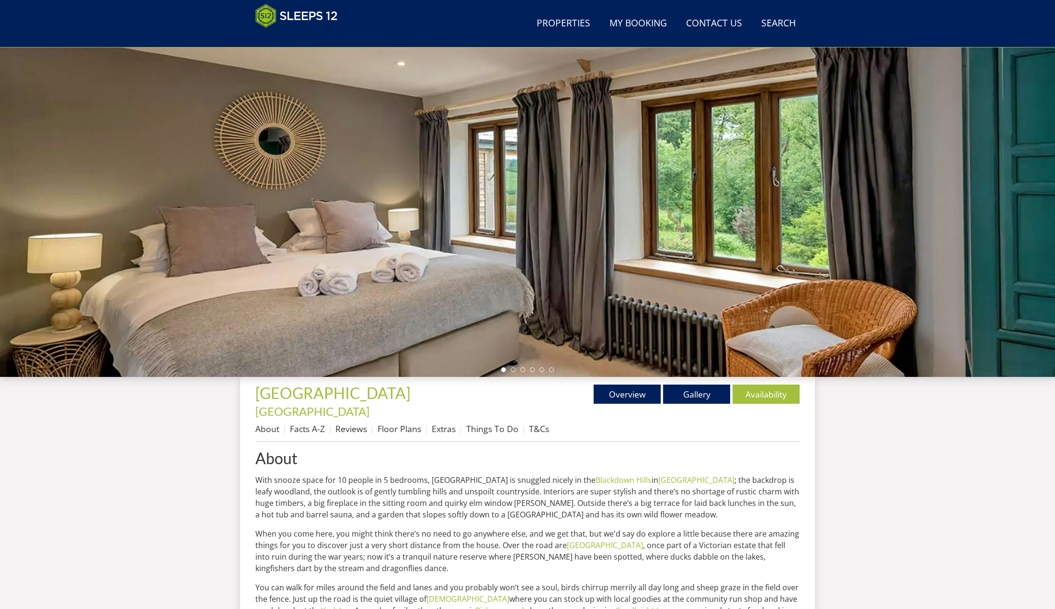
scroll to position [262, 0]
